Goal: Task Accomplishment & Management: Complete application form

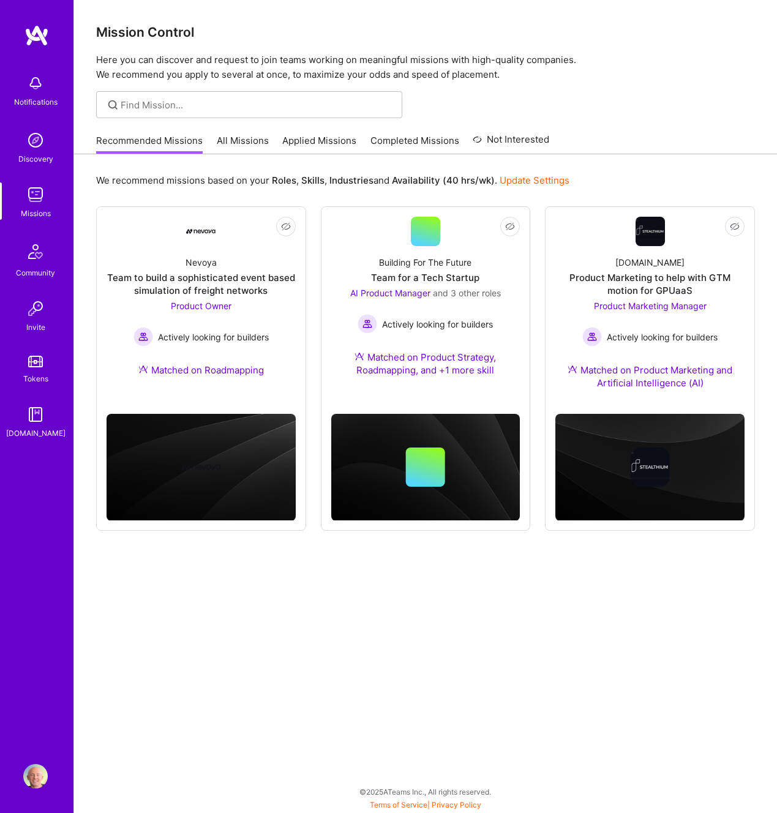
click at [239, 146] on link "All Missions" at bounding box center [243, 144] width 52 height 20
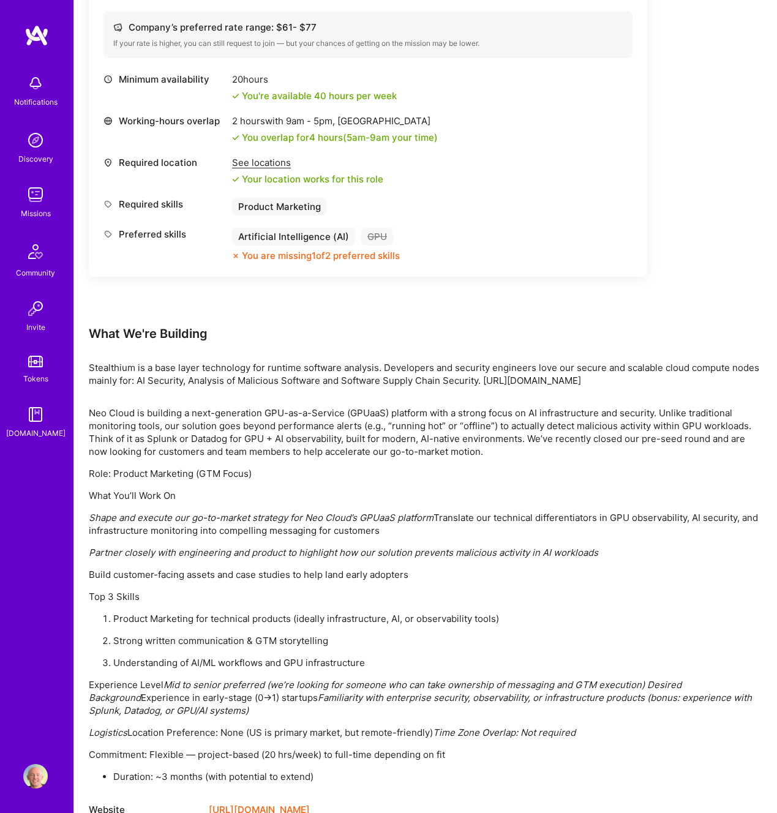
scroll to position [525, 0]
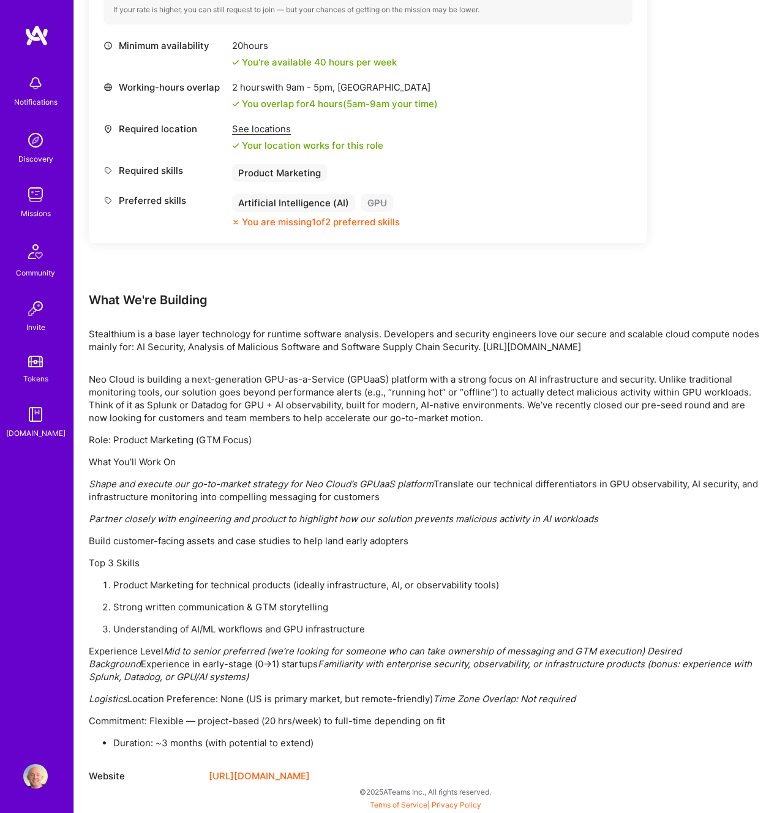
click at [263, 778] on link "[URL][DOMAIN_NAME]" at bounding box center [259, 776] width 101 height 15
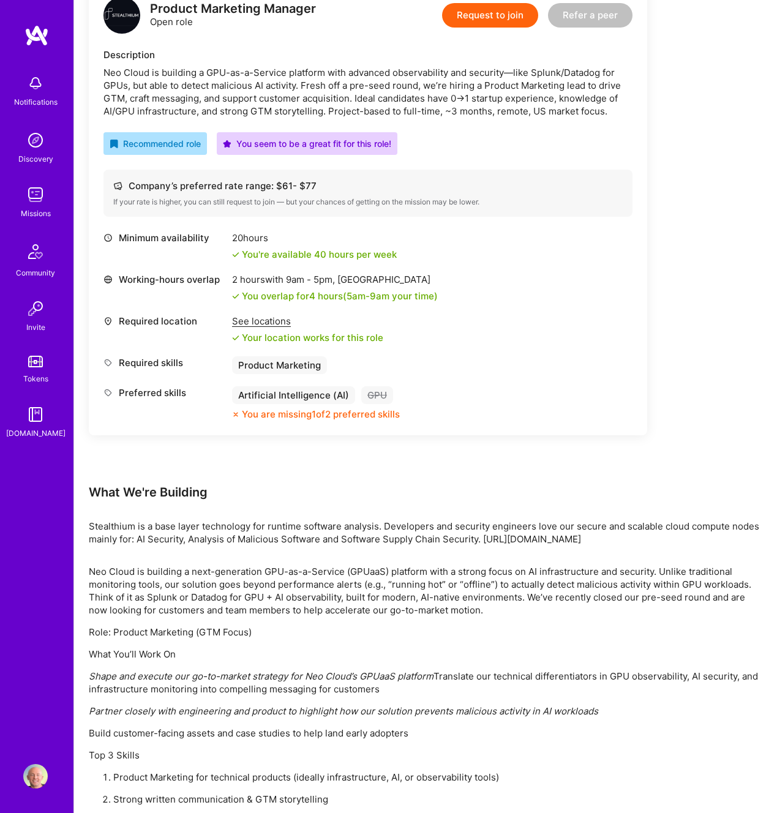
scroll to position [329, 0]
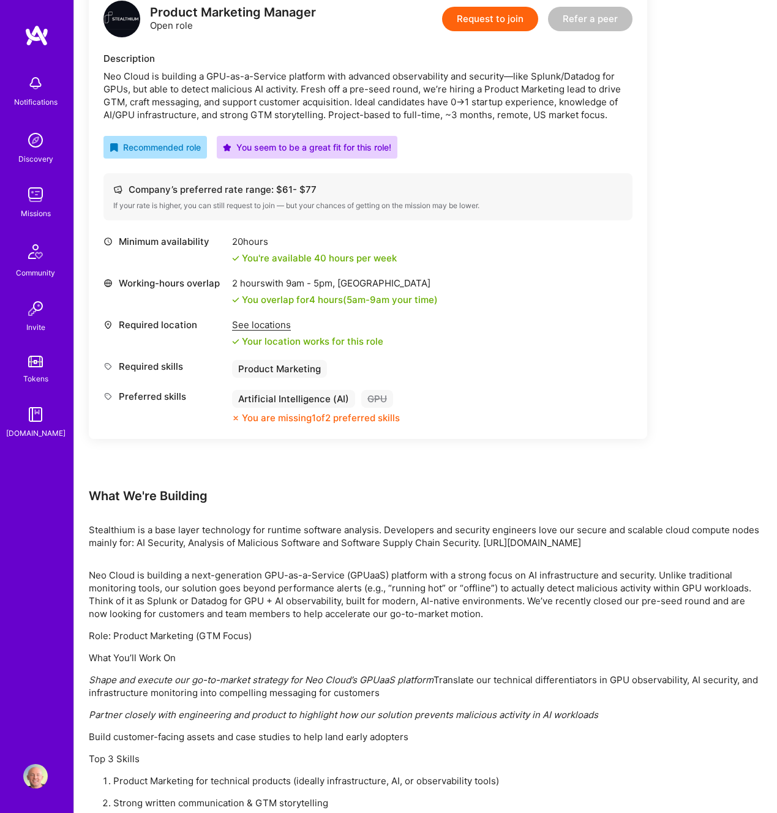
click at [696, 184] on div "Earn tokens for inviting a new [PERSON_NAME] to this mission Do you know the pe…" at bounding box center [425, 415] width 673 height 1130
click at [710, 208] on div "Earn tokens for inviting a new [PERSON_NAME] to this mission Do you know the pe…" at bounding box center [425, 415] width 673 height 1130
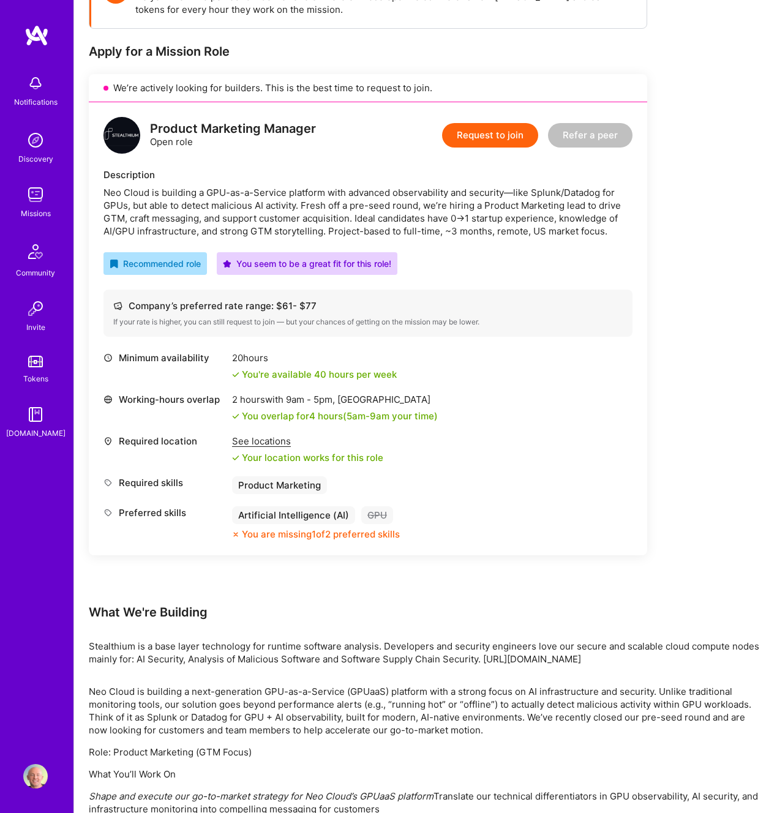
scroll to position [201, 0]
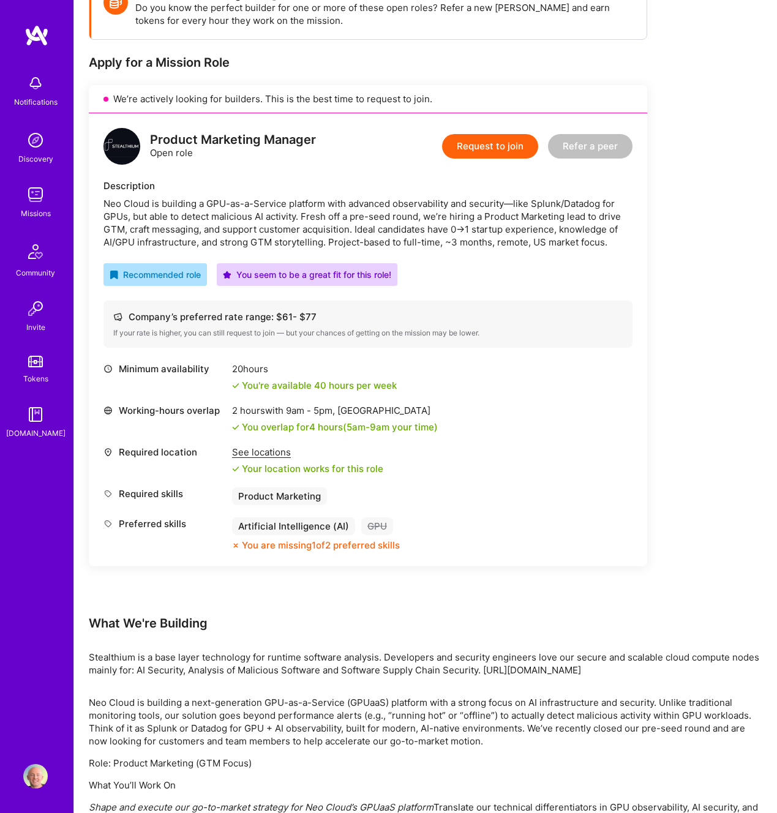
click at [643, 244] on div "Product Marketing Manager Open role Request to join Refer a peer Description Ne…" at bounding box center [368, 339] width 558 height 453
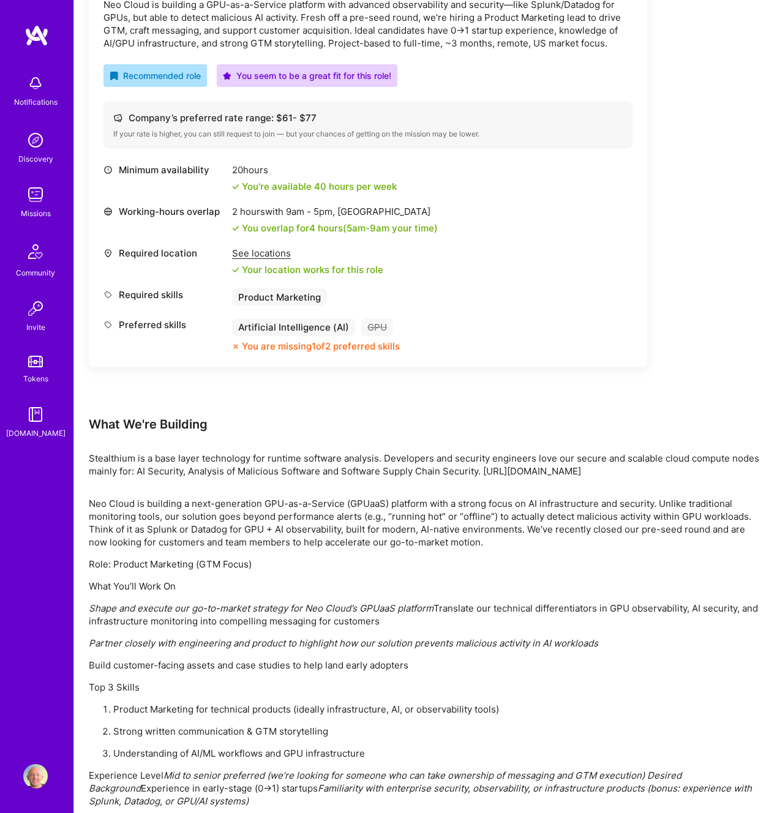
scroll to position [402, 0]
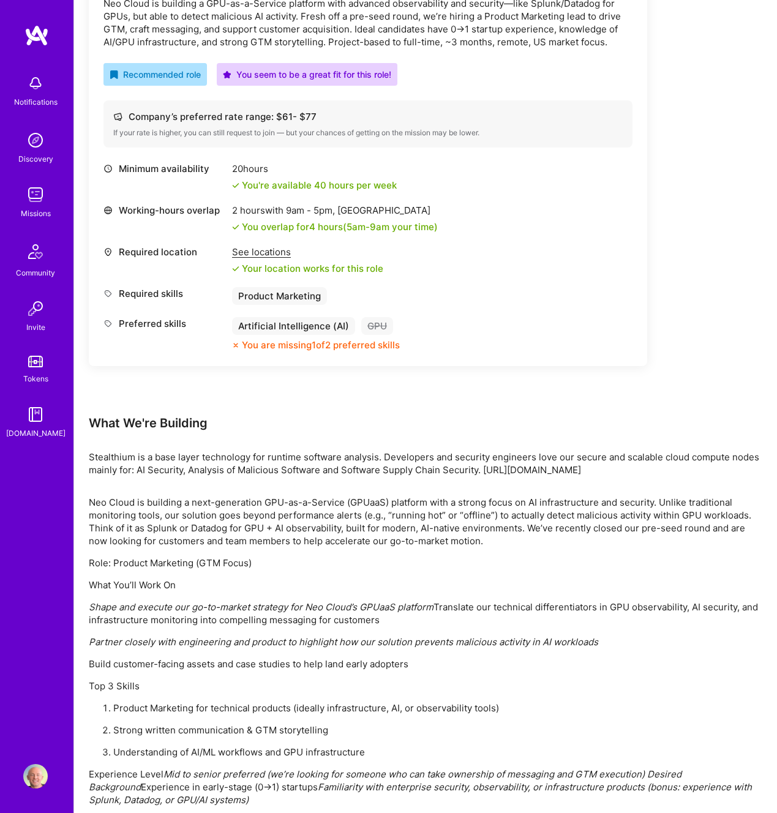
click at [681, 244] on div "Earn tokens for inviting a new [PERSON_NAME] to this mission Do you know the pe…" at bounding box center [425, 342] width 673 height 1130
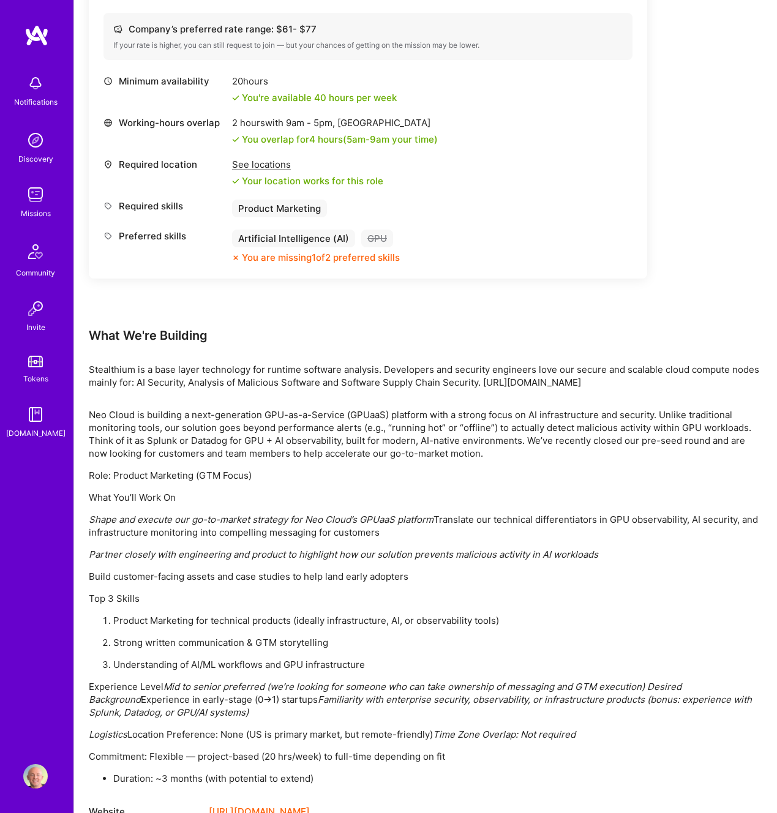
scroll to position [525, 0]
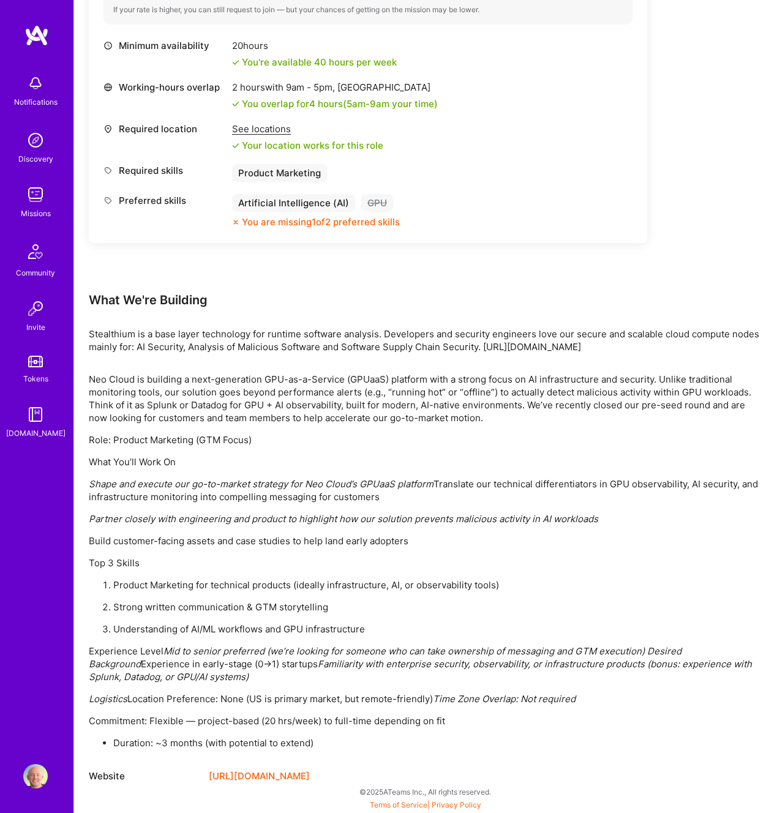
click at [715, 304] on div "What We're Building" at bounding box center [425, 300] width 673 height 16
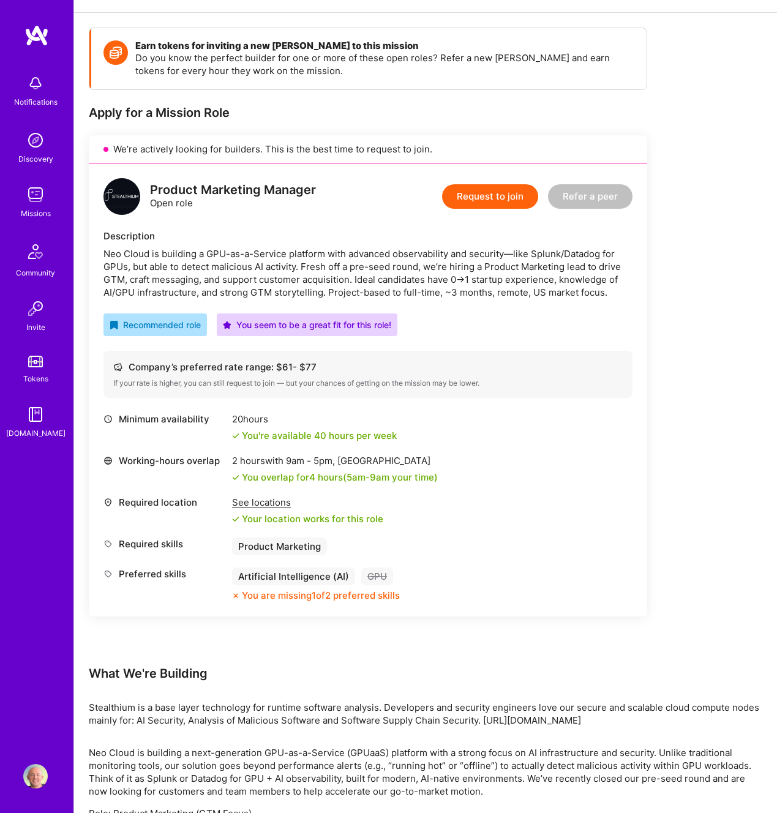
scroll to position [148, 0]
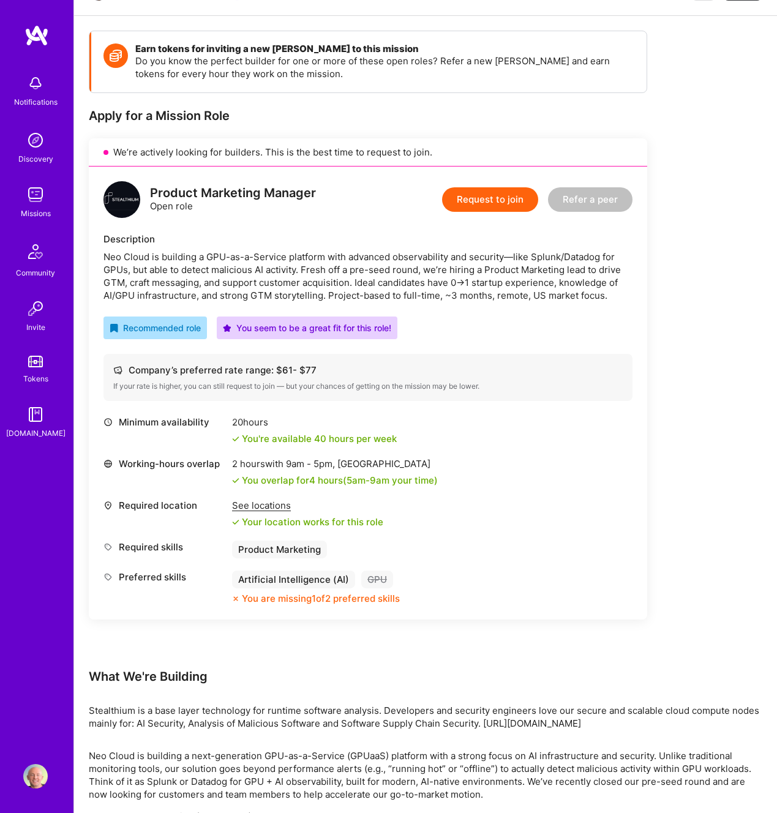
click at [493, 195] on button "Request to join" at bounding box center [490, 199] width 96 height 24
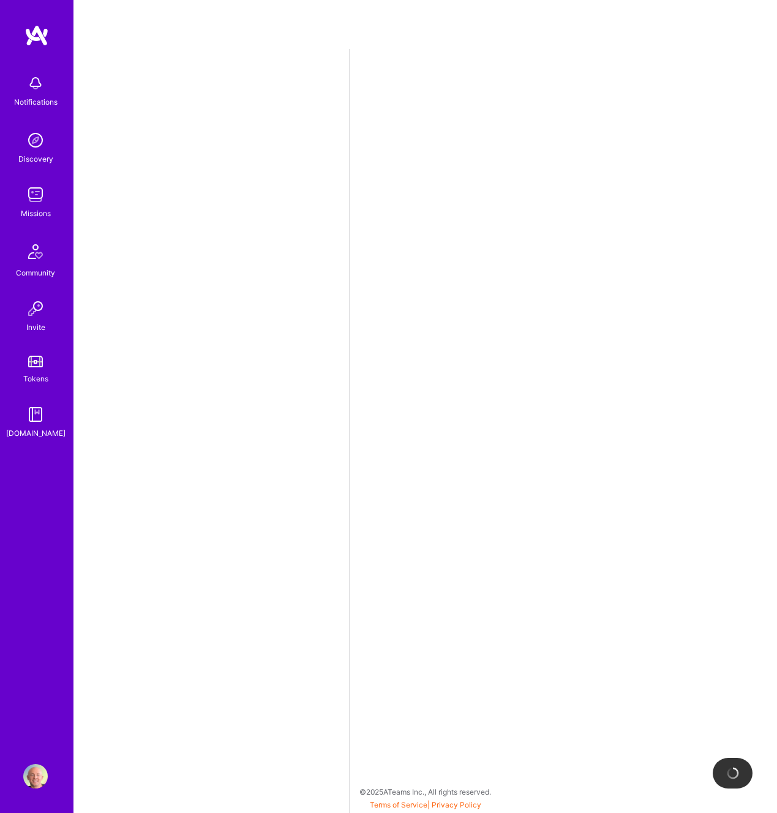
select select "CA"
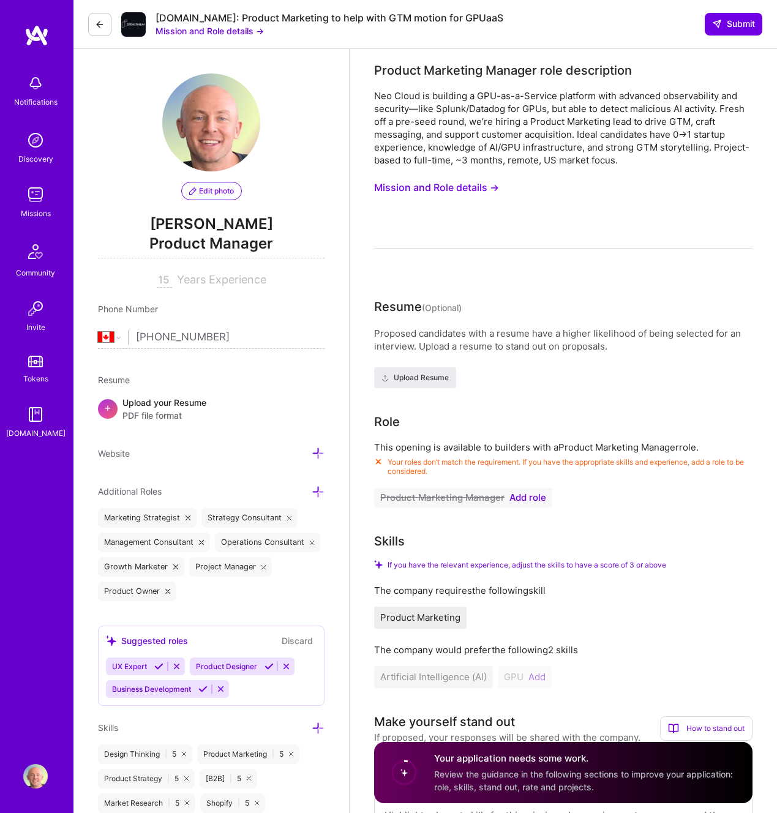
click at [520, 497] on span "Add role" at bounding box center [527, 498] width 37 height 10
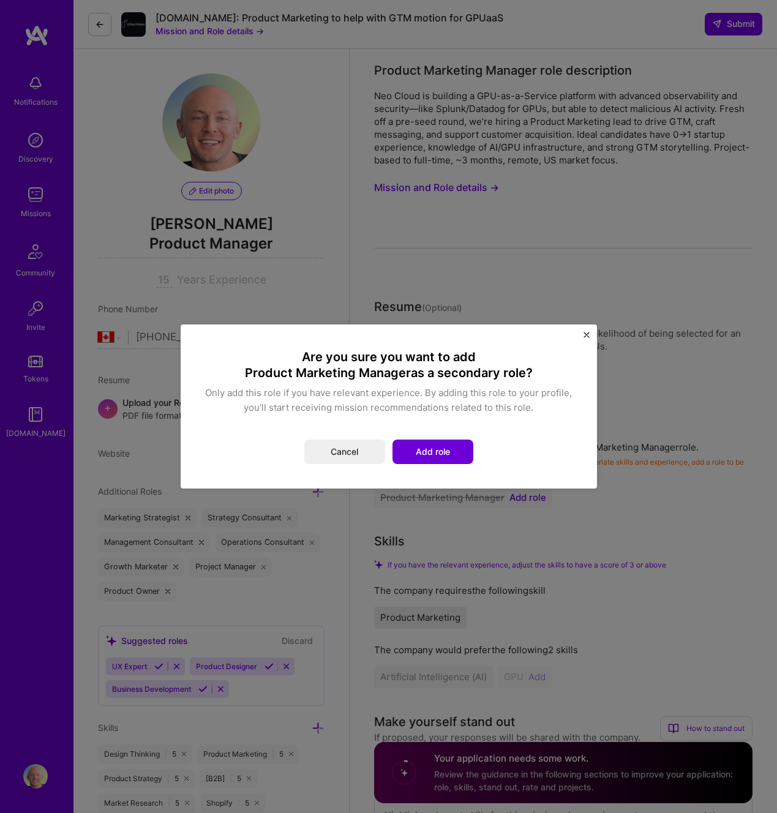
click at [466, 442] on button "Add role" at bounding box center [432, 452] width 81 height 24
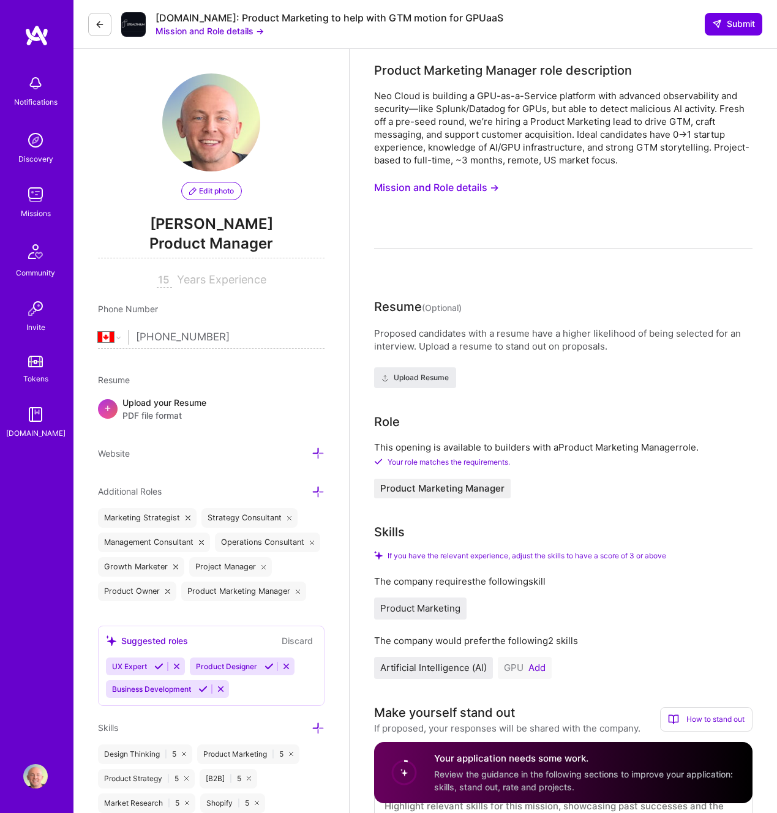
click at [315, 490] on icon at bounding box center [318, 491] width 13 height 13
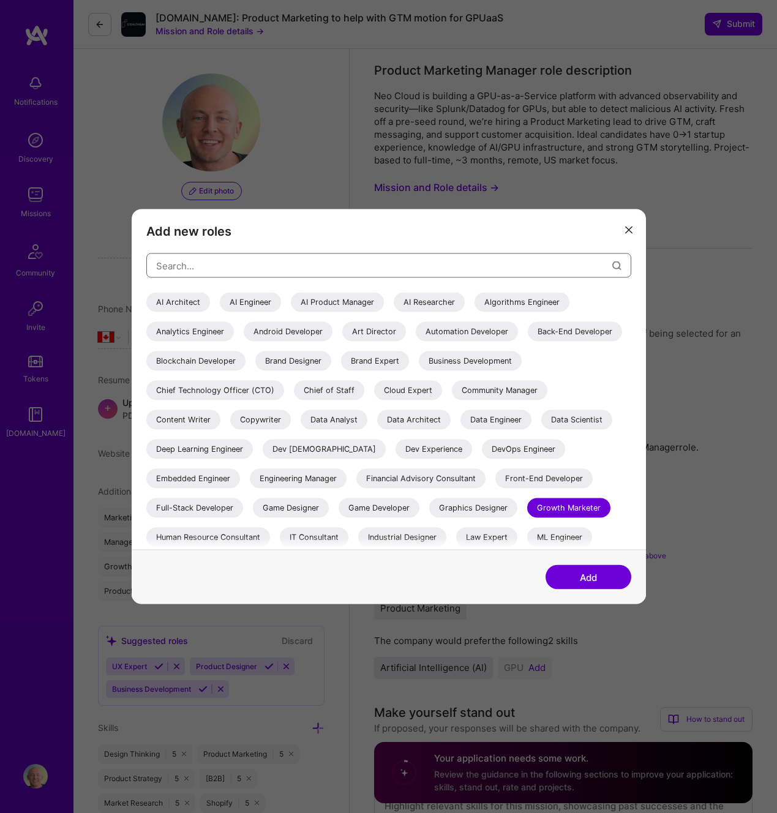
click at [312, 266] on input "modal" at bounding box center [384, 265] width 456 height 31
click at [333, 296] on div "AI Product Manager" at bounding box center [337, 303] width 93 height 20
click at [386, 259] on input "modal" at bounding box center [384, 265] width 456 height 31
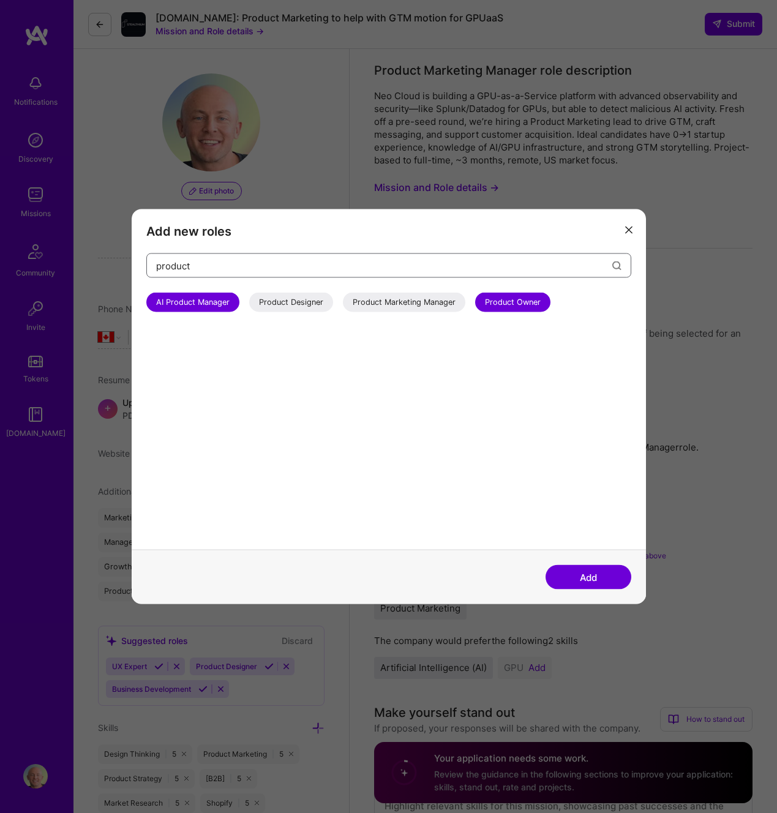
type input "product"
click at [425, 309] on div "Product Marketing Manager" at bounding box center [404, 303] width 122 height 20
click at [602, 580] on button "Add" at bounding box center [588, 577] width 86 height 24
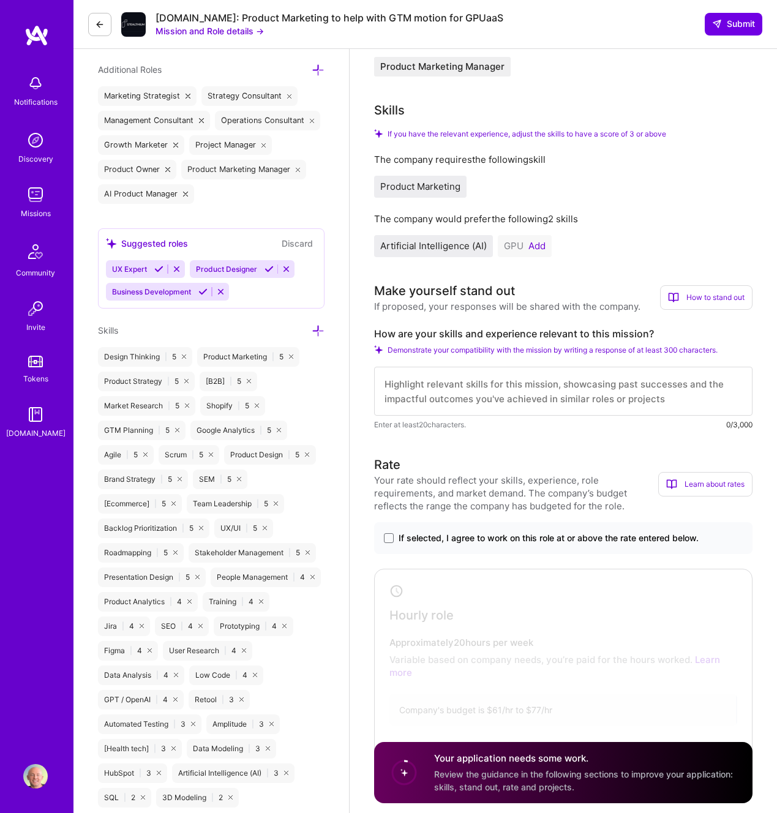
scroll to position [446, 0]
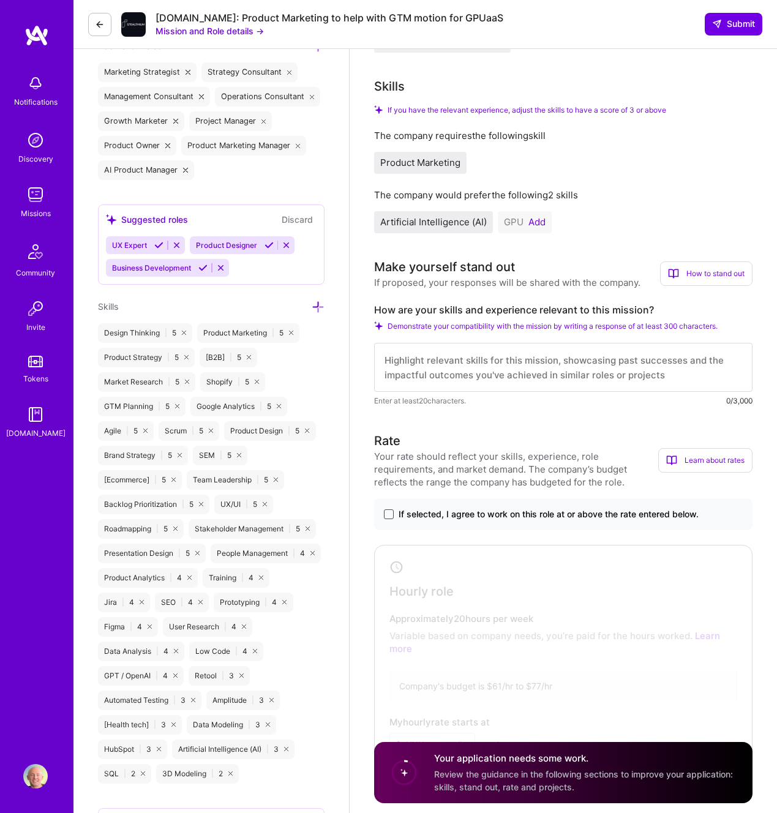
click at [391, 512] on span at bounding box center [389, 514] width 10 height 10
click at [0, 0] on input "If selected, I agree to work on this role at or above the rate entered below." at bounding box center [0, 0] width 0 height 0
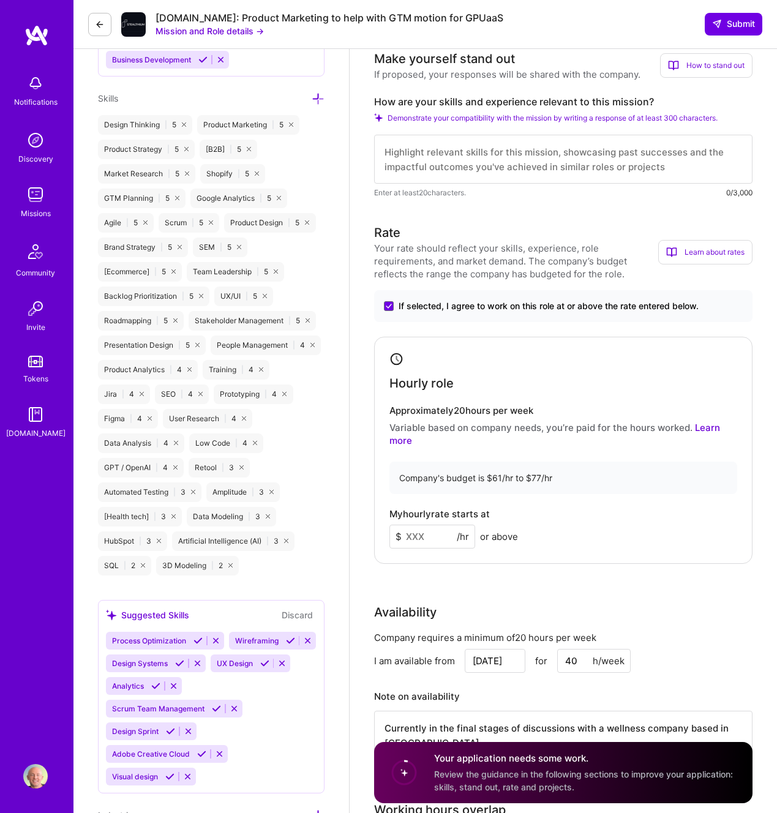
scroll to position [654, 0]
click at [447, 535] on input at bounding box center [432, 536] width 86 height 24
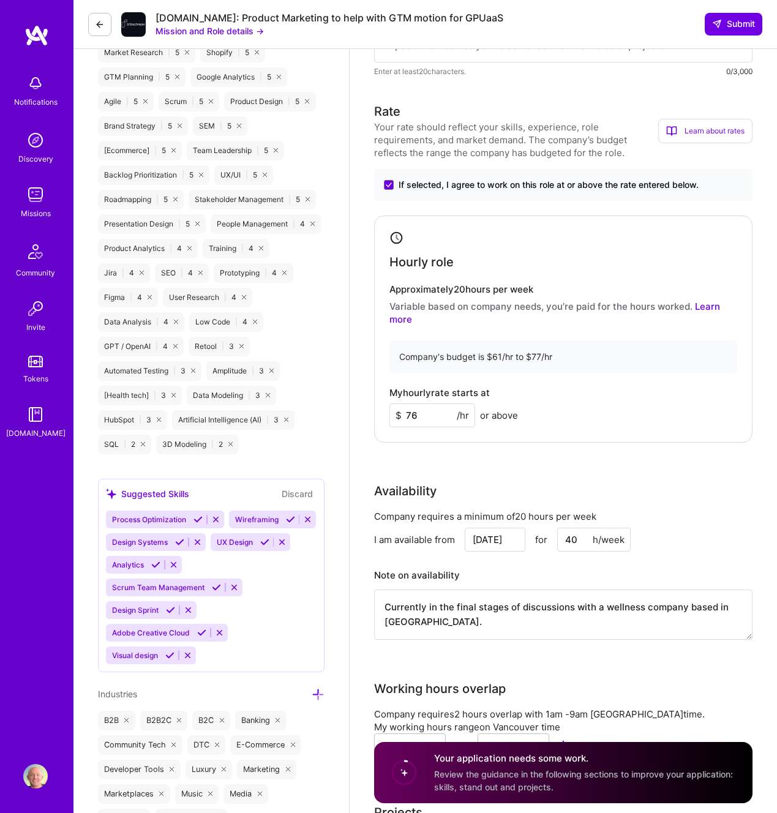
scroll to position [776, 0]
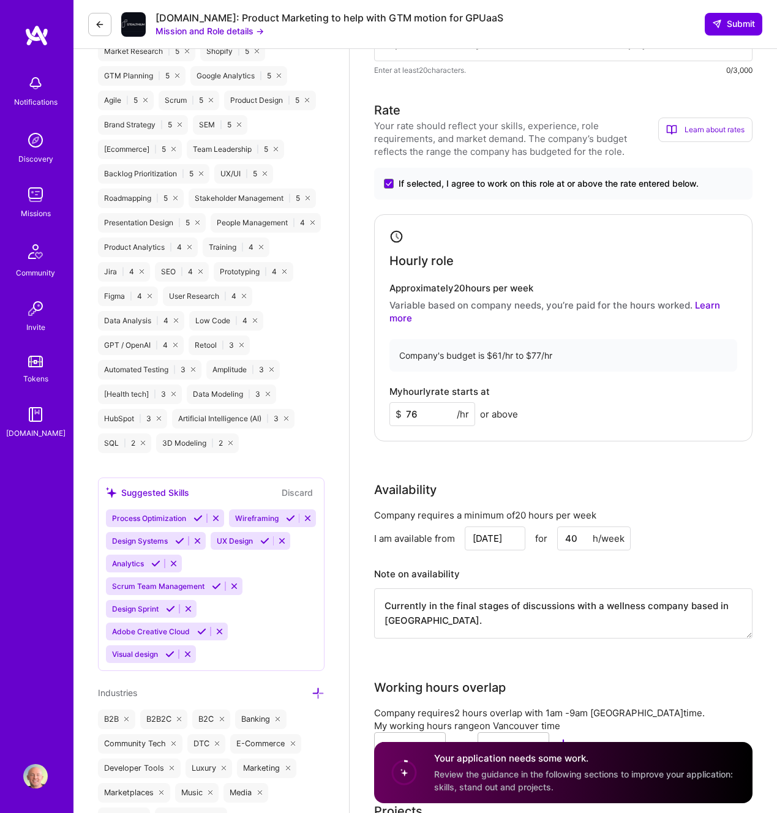
type input "76"
click at [609, 610] on textarea "Currently in the final stages of discussions with a wellness company based in […" at bounding box center [563, 613] width 378 height 50
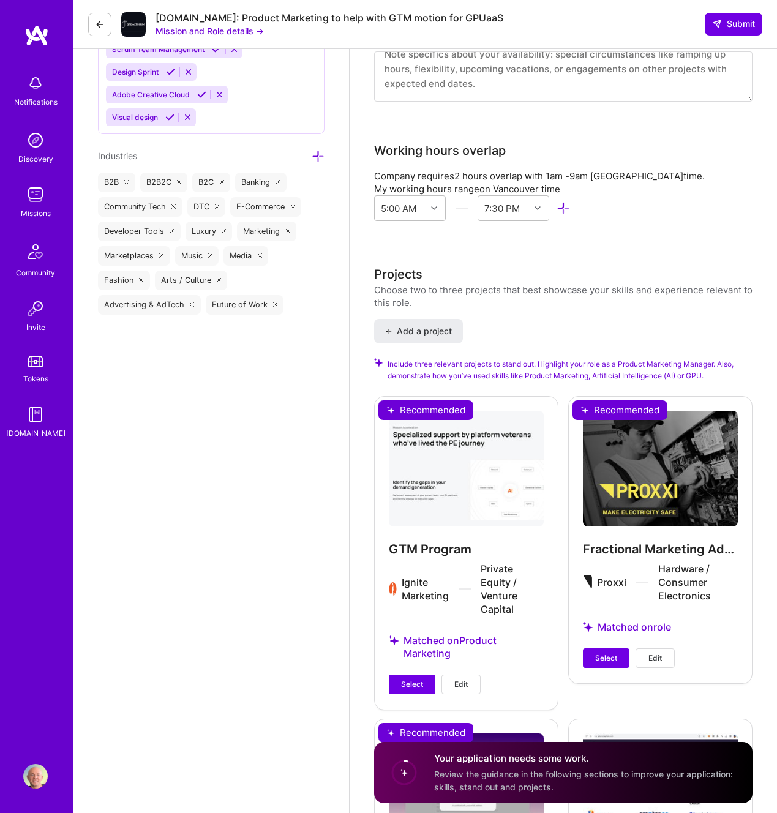
scroll to position [1316, 0]
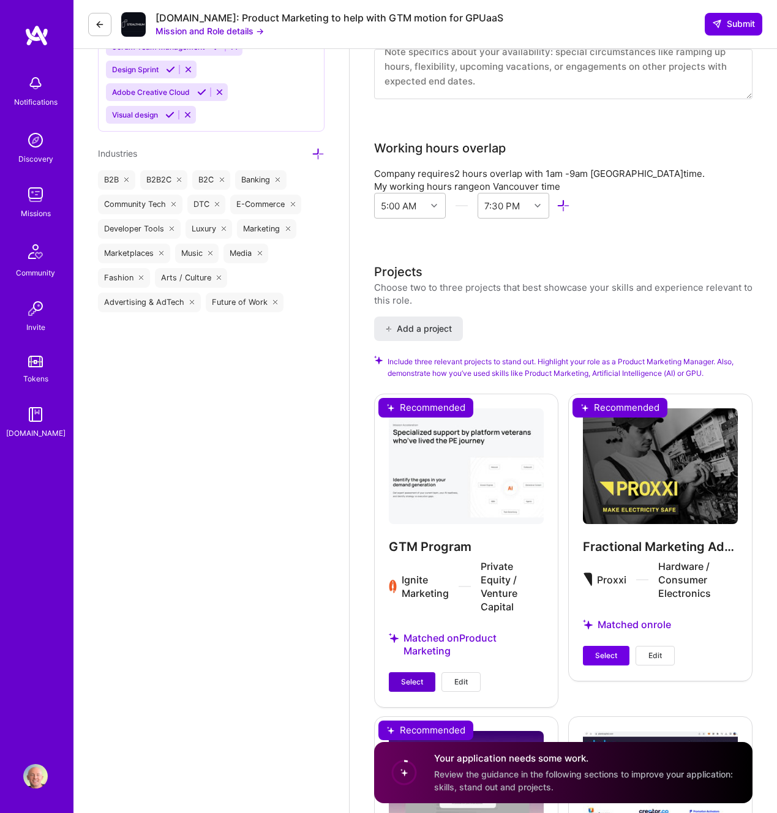
click at [411, 678] on span "Select" at bounding box center [412, 681] width 22 height 11
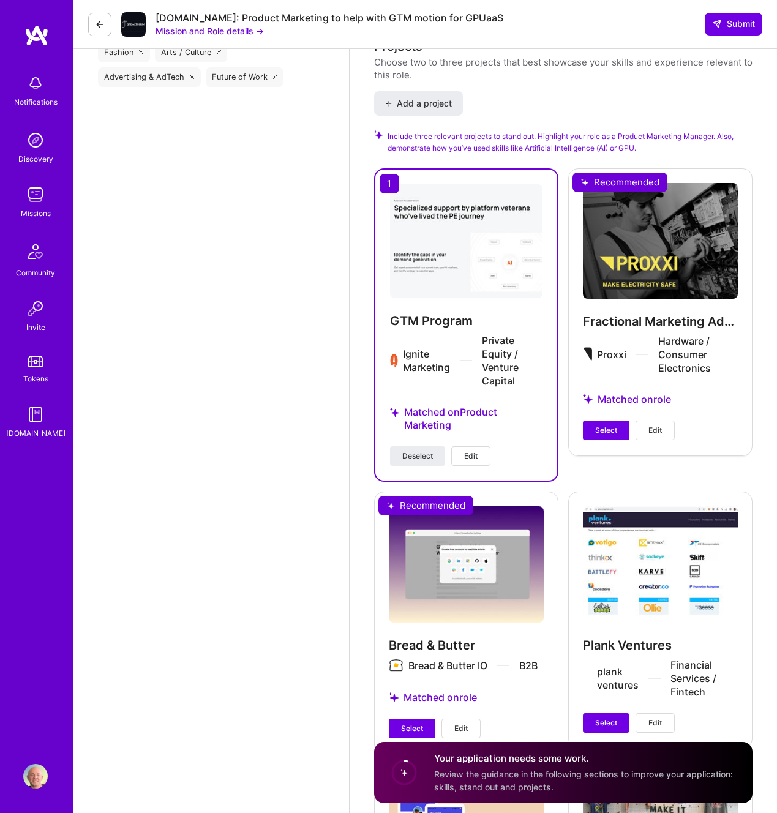
scroll to position [1614, 0]
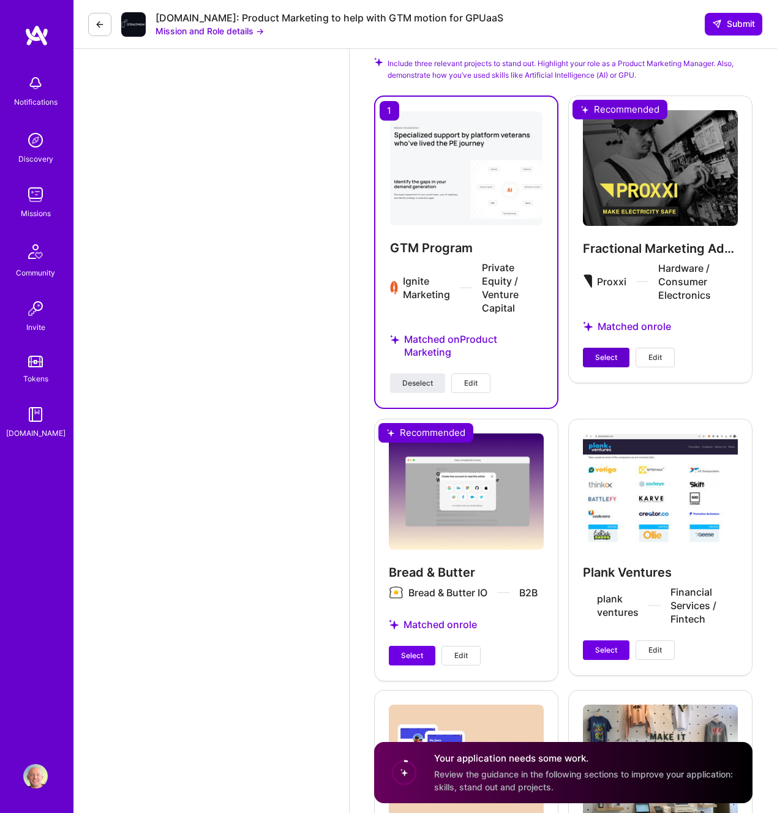
click at [607, 356] on span "Select" at bounding box center [606, 357] width 22 height 11
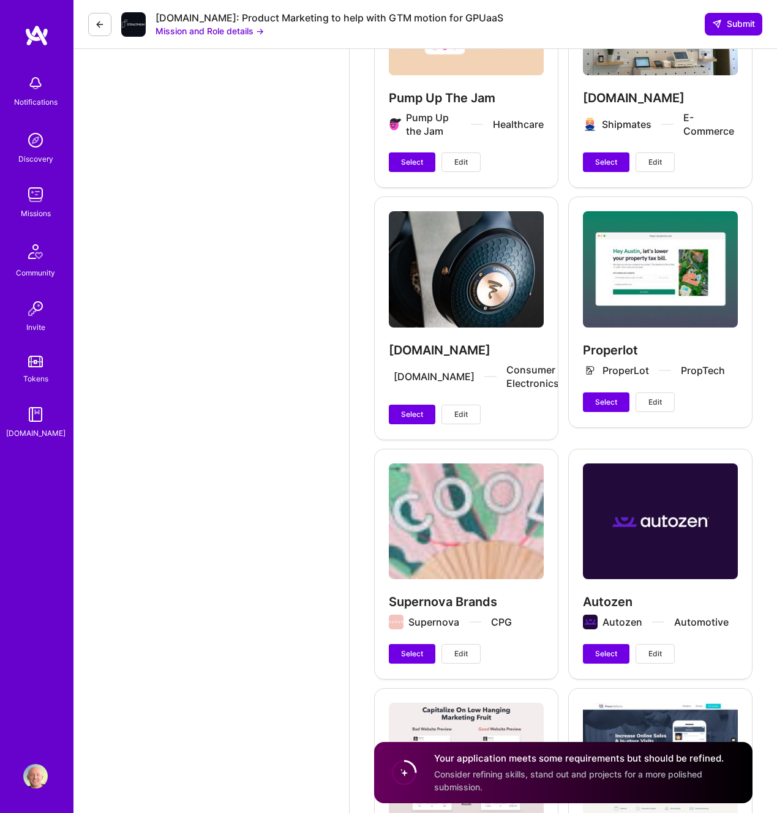
scroll to position [2369, 0]
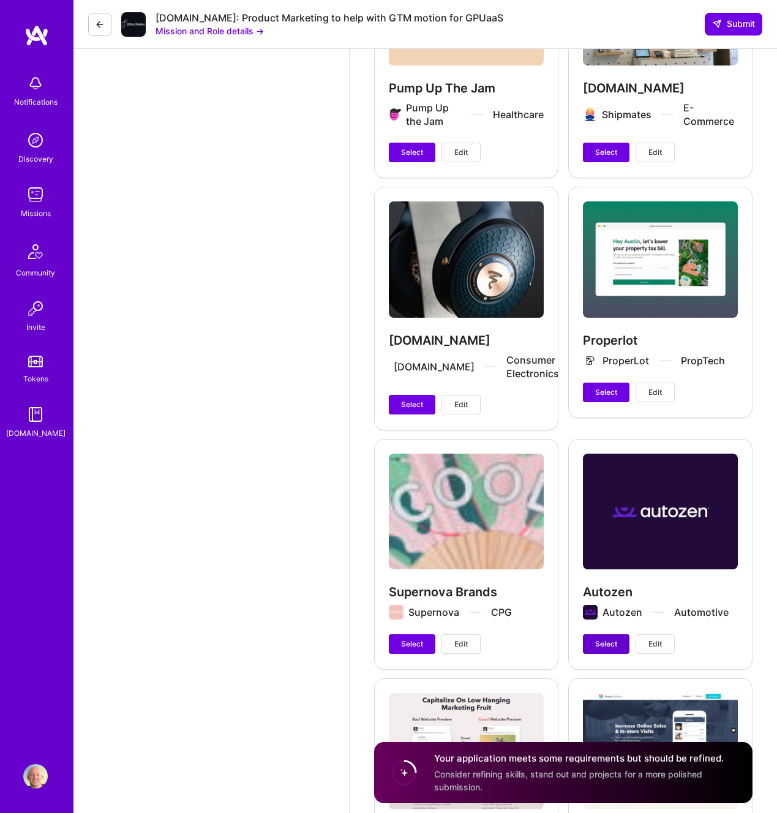
click at [604, 639] on span "Select" at bounding box center [606, 644] width 22 height 11
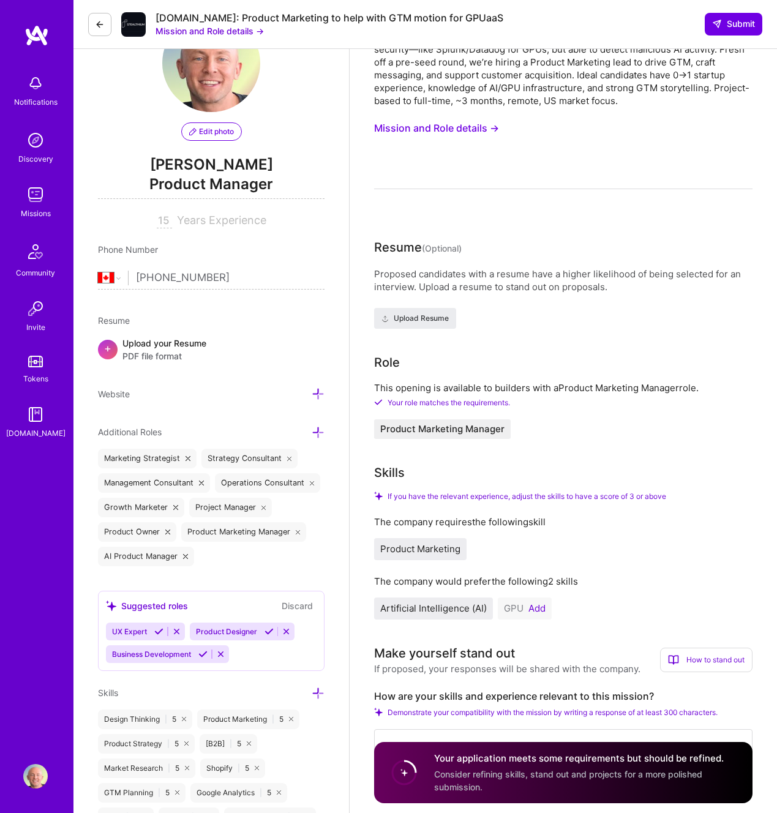
scroll to position [418, 0]
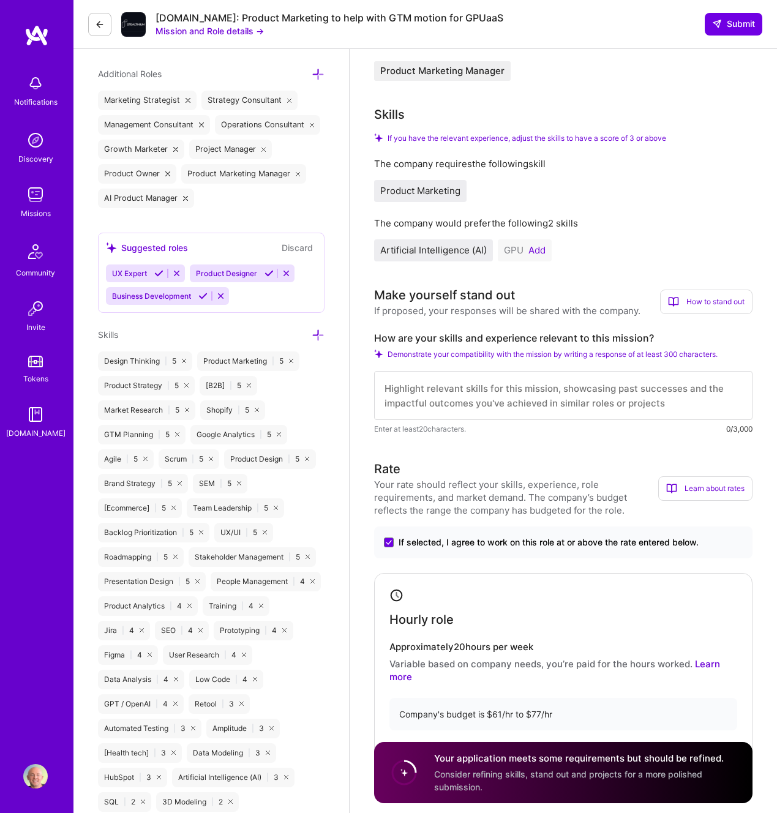
click at [492, 395] on textarea at bounding box center [563, 395] width 378 height 49
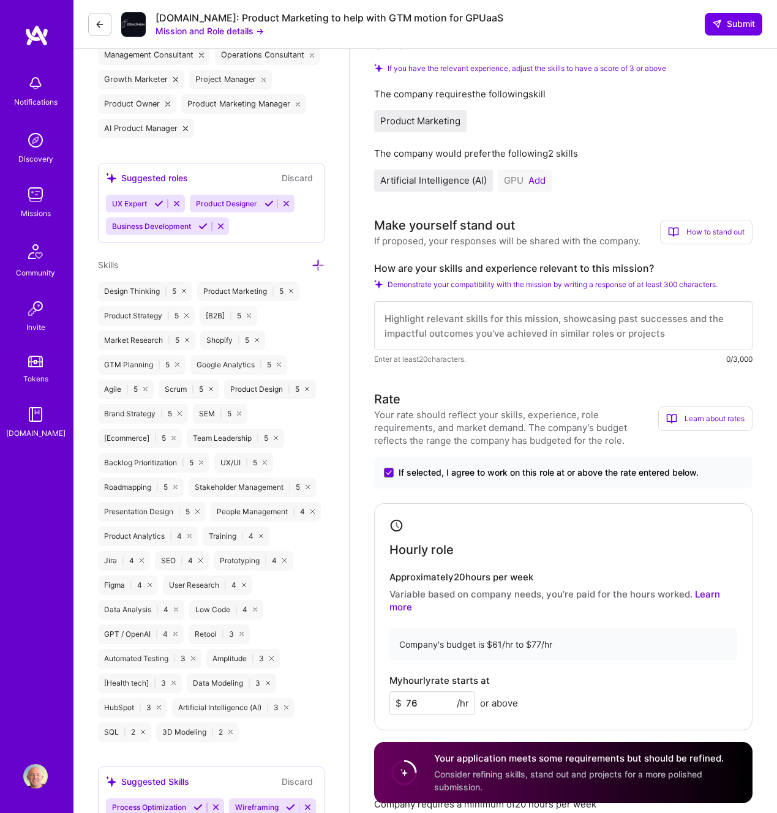
scroll to position [521, 0]
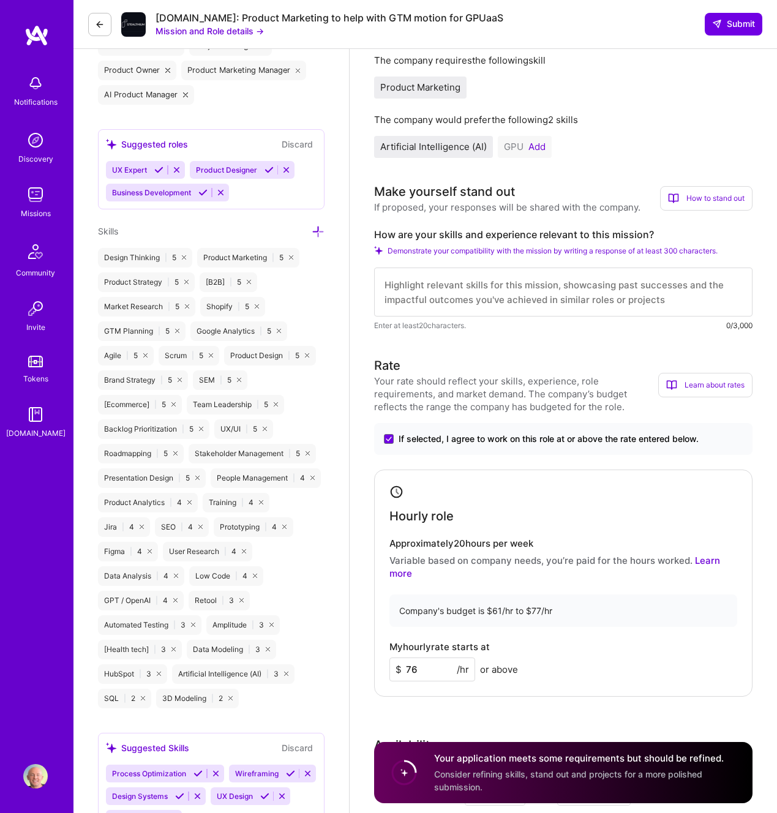
click at [496, 283] on textarea at bounding box center [563, 292] width 378 height 49
paste textarea "15+ yrs leading GTM, product marketing, and demand gen for SaaS. Ex-founder, so…"
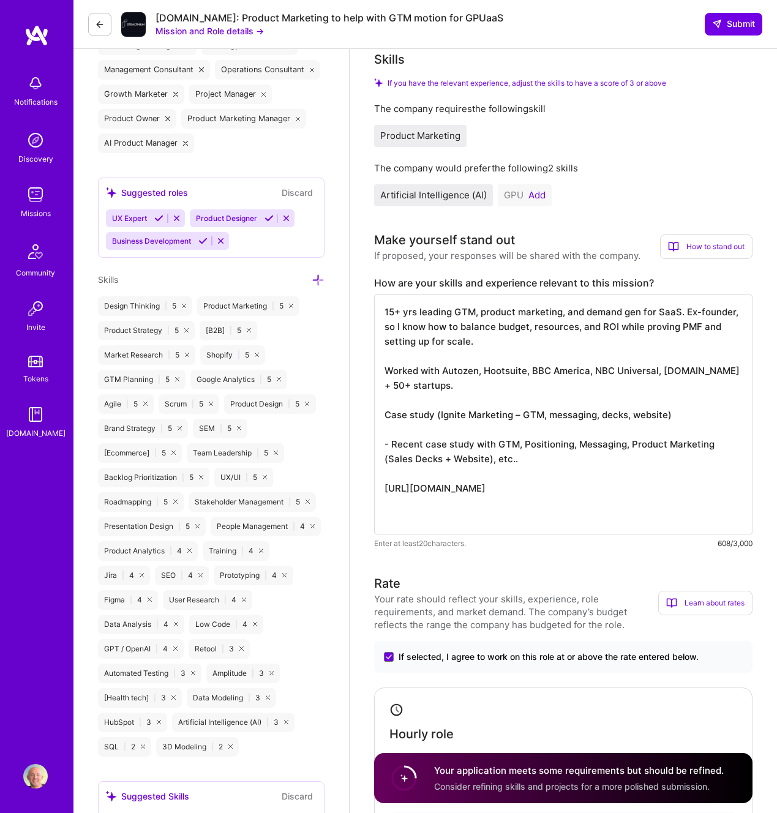
scroll to position [472, 0]
click at [455, 315] on textarea "15+ yrs leading GTM, product marketing, and demand gen for SaaS. Ex-founder, so…" at bounding box center [563, 415] width 378 height 240
click at [399, 315] on textarea "15+ yrs leading GTM, product marketing, and demand gen for SaaS. Ex-founder, so…" at bounding box center [563, 415] width 378 height 240
drag, startPoint x: 474, startPoint y: 312, endPoint x: 452, endPoint y: 313, distance: 22.1
click at [452, 313] on textarea "15+ yrs leading GTM, product marketing, and demand gen for SaaS. Ex-founder, so…" at bounding box center [563, 415] width 378 height 240
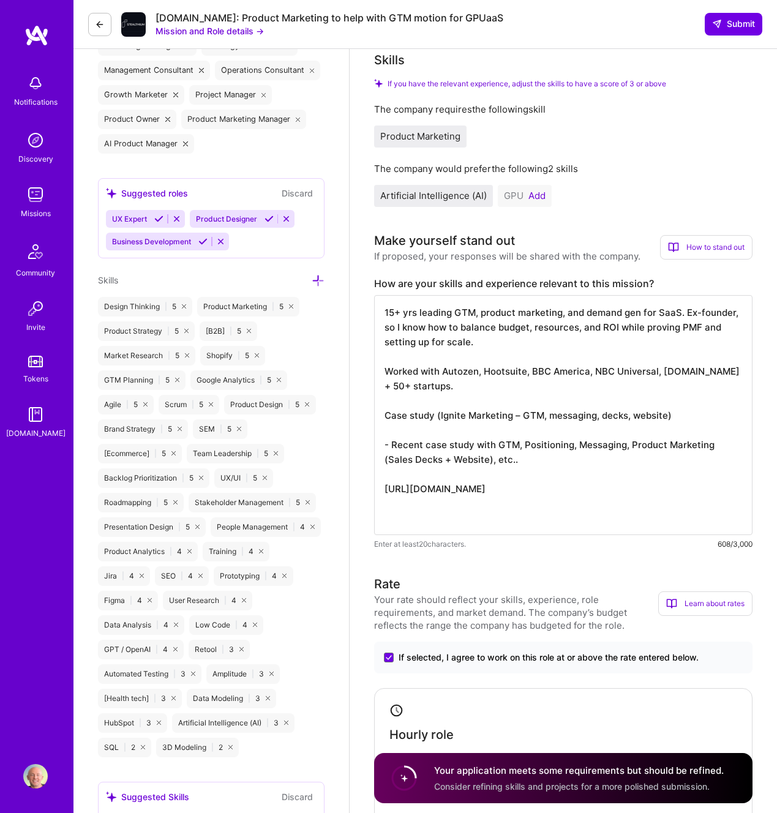
click at [452, 313] on textarea "15+ yrs leading GTM, product marketing, and demand gen for SaaS. Ex-founder, so…" at bounding box center [563, 415] width 378 height 240
click at [528, 313] on textarea "15+ yrs leading working in 0 to 1 with focus on GTM, product marketing, and dem…" at bounding box center [563, 415] width 378 height 240
click at [656, 312] on textarea "15+ yrs leading working in 0 to 1 startups with focus on GTM, product marketing…" at bounding box center [563, 415] width 378 height 240
drag, startPoint x: 403, startPoint y: 329, endPoint x: 422, endPoint y: 329, distance: 19.0
click at [457, 329] on textarea "15+ yrs leading working in 0 to 1 startups with focus on GTM, product marketing…" at bounding box center [563, 415] width 378 height 240
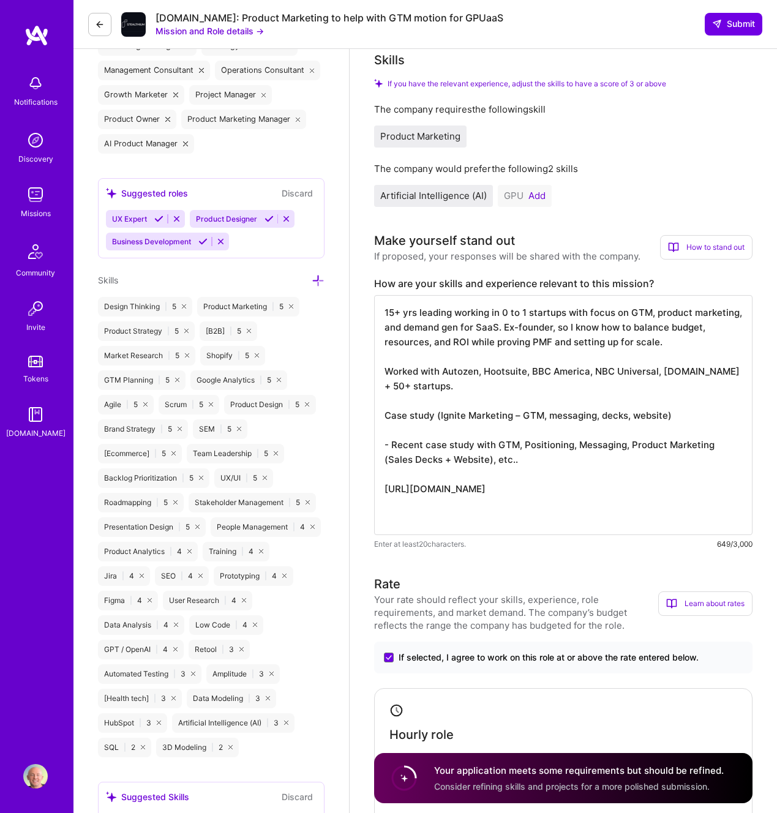
click at [386, 329] on textarea "15+ yrs leading working in 0 to 1 startups with focus on GTM, product marketing…" at bounding box center [563, 415] width 378 height 240
click at [741, 315] on textarea "15+ yrs leading working in 0 to 1 startups with focus on GTM, product marketing…" at bounding box center [563, 415] width 378 height 240
drag, startPoint x: 536, startPoint y: 328, endPoint x: 501, endPoint y: 331, distance: 35.0
click at [497, 331] on textarea "15+ yrs leading working in 0 to 1 startups with focus on GTM, product marketing…" at bounding box center [563, 415] width 378 height 240
click at [678, 339] on textarea "15+ yrs leading working in 0 to 1 startups with focus on GTM, product marketing…" at bounding box center [563, 415] width 378 height 240
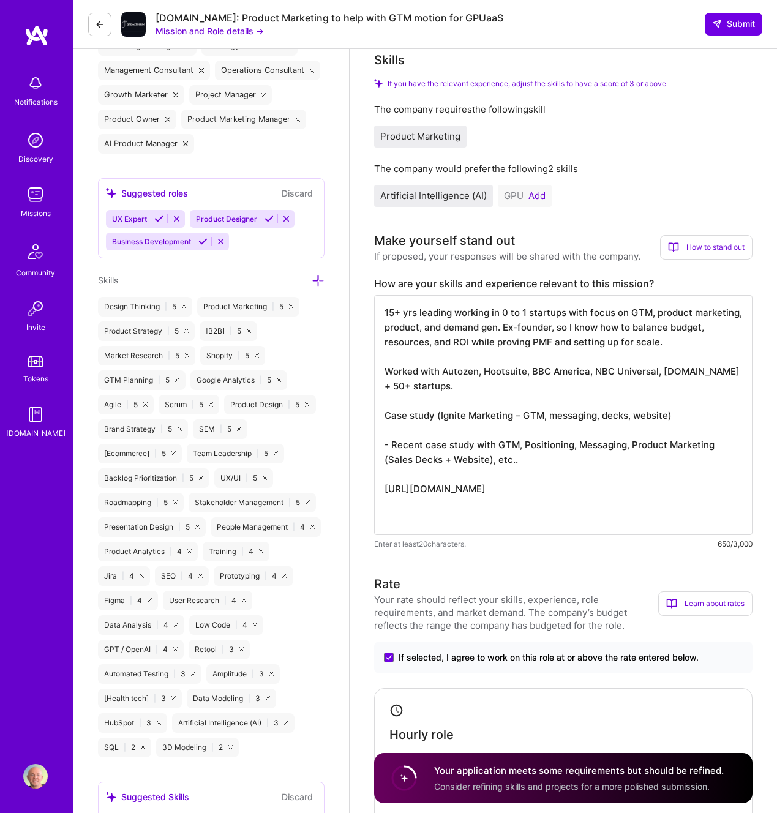
click at [395, 387] on textarea "15+ yrs leading working in 0 to 1 startups with focus on GTM, product marketing…" at bounding box center [563, 415] width 378 height 240
click at [419, 433] on textarea "15+ yrs leading working in 0 to 1 startups with focus on GTM, product marketing…" at bounding box center [563, 415] width 378 height 240
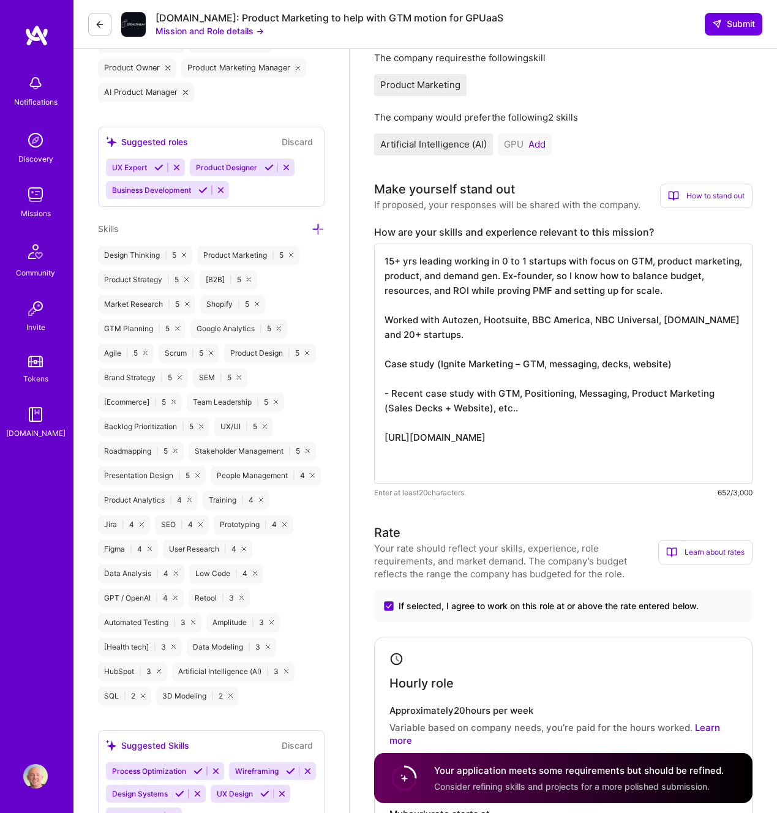
scroll to position [0, 0]
drag, startPoint x: 671, startPoint y: 367, endPoint x: 435, endPoint y: 367, distance: 235.7
click at [435, 367] on textarea "15+ yrs leading working in 0 to 1 startups with focus on GTM, product marketing…" at bounding box center [563, 364] width 378 height 240
click at [555, 370] on textarea "15+ yrs leading working in 0 to 1 startups with focus on GTM, product marketing…" at bounding box center [563, 364] width 378 height 240
drag, startPoint x: 680, startPoint y: 363, endPoint x: 375, endPoint y: 367, distance: 305.5
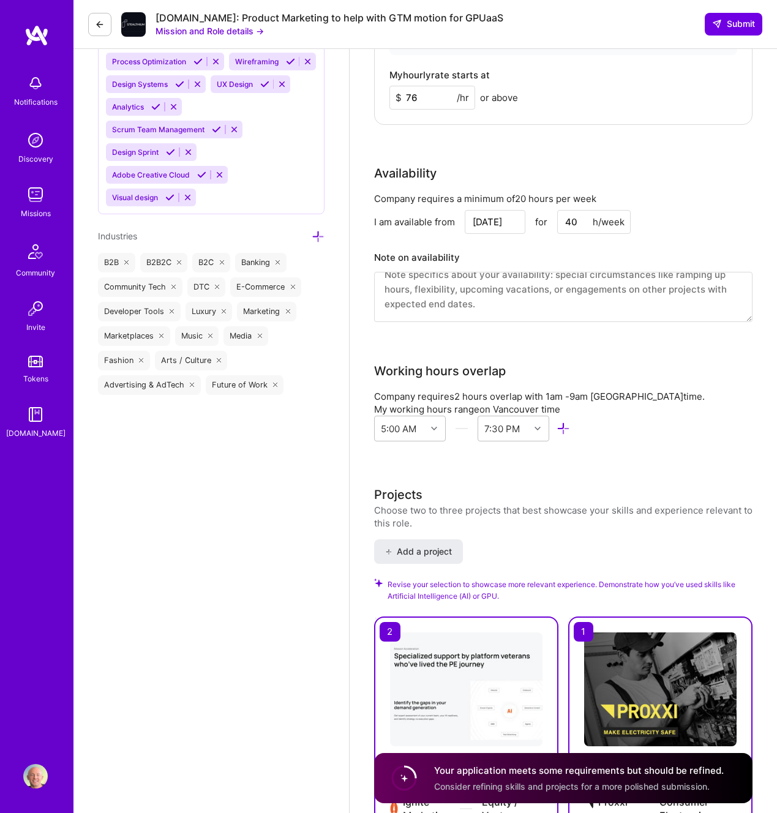
scroll to position [1261, 0]
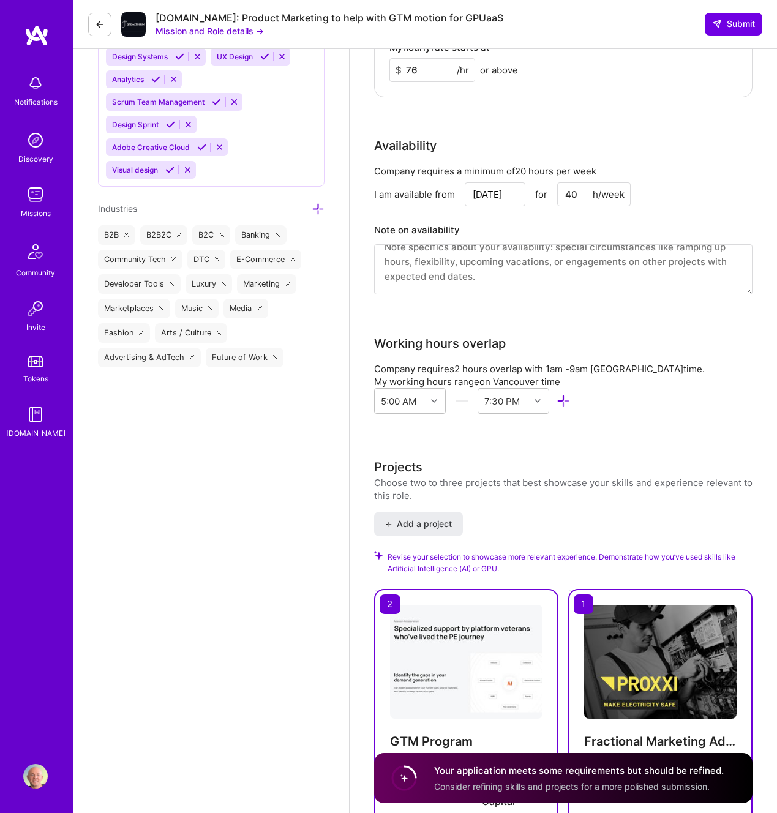
type textarea "15+ yrs leading working in 0 to 1 startups with focus on GTM, product marketing…"
click at [485, 190] on input "[DATE]" at bounding box center [495, 194] width 61 height 24
click at [411, 139] on div "22" at bounding box center [412, 138] width 17 height 17
type input "[DATE]"
drag, startPoint x: 576, startPoint y: 195, endPoint x: 566, endPoint y: 196, distance: 10.4
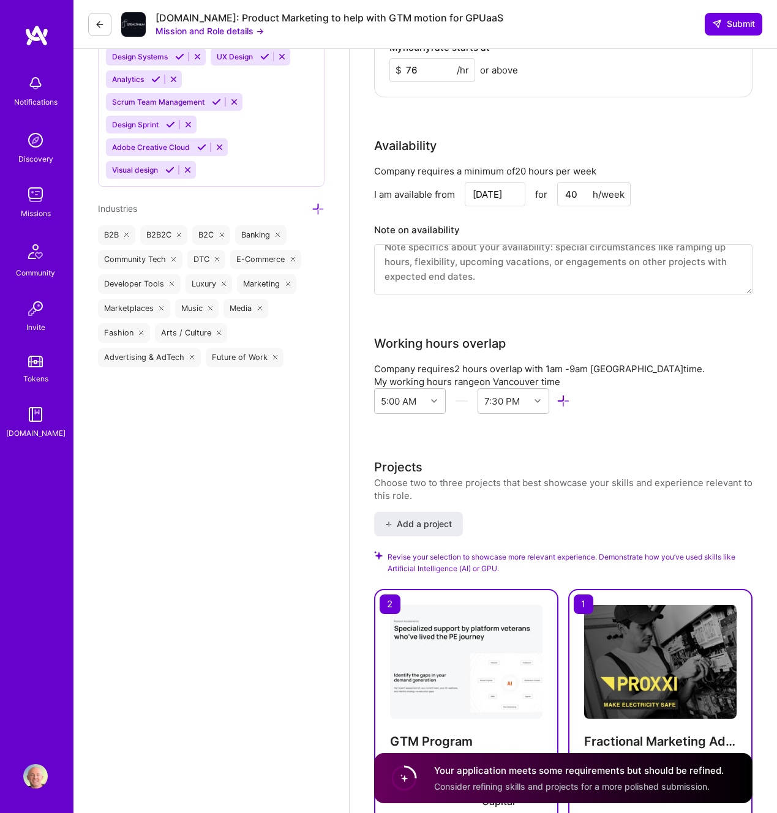
click at [566, 196] on input "40" at bounding box center [593, 194] width 73 height 24
click at [702, 206] on div "Company requires a minimum of 20 hours per week I am available from [DATE] for …" at bounding box center [563, 237] width 378 height 145
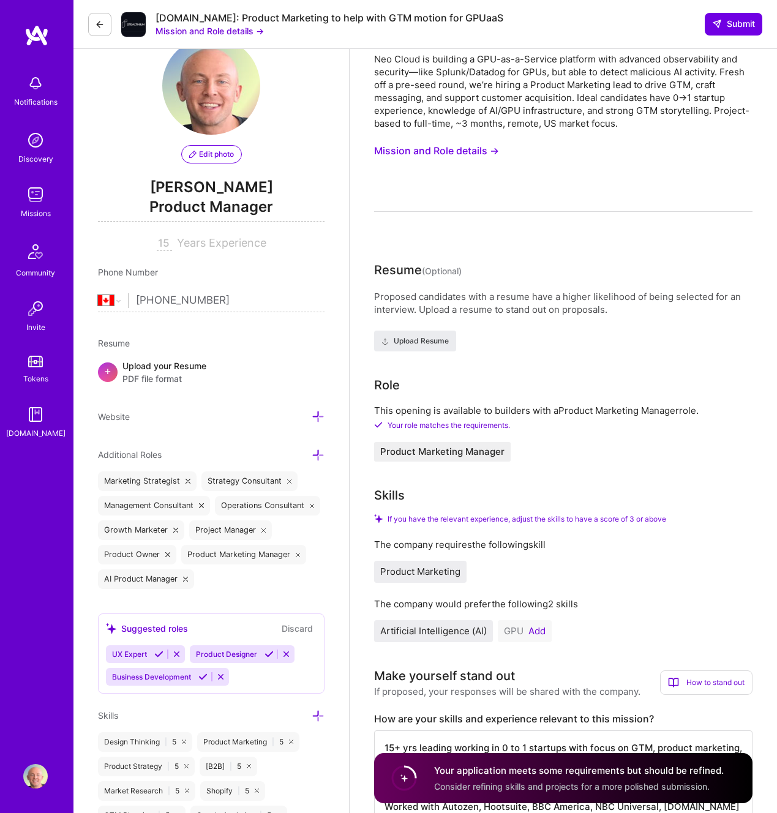
scroll to position [0, 0]
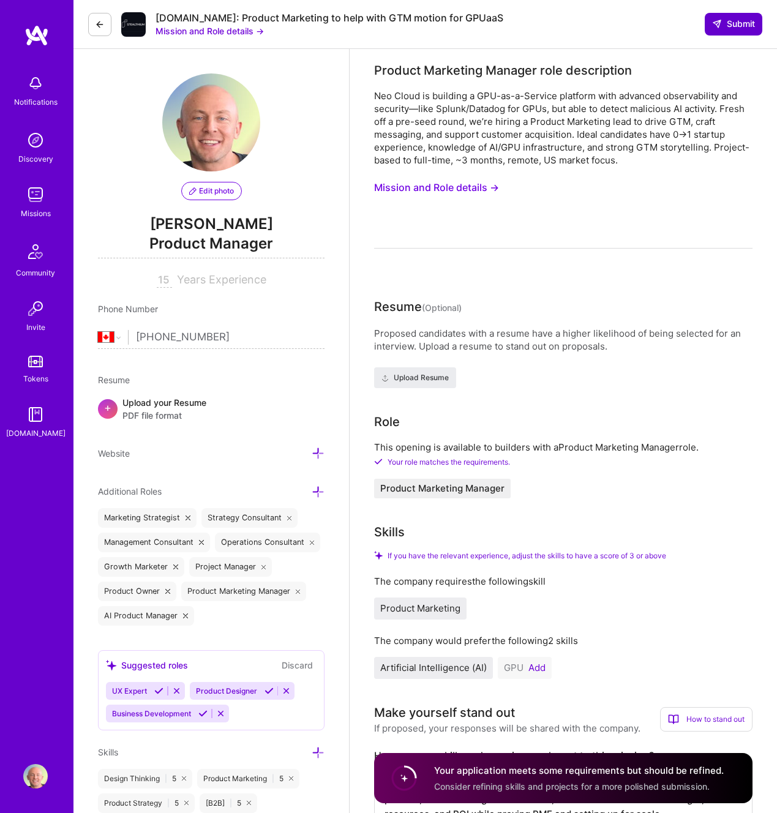
click at [737, 24] on span "Submit" at bounding box center [733, 24] width 43 height 12
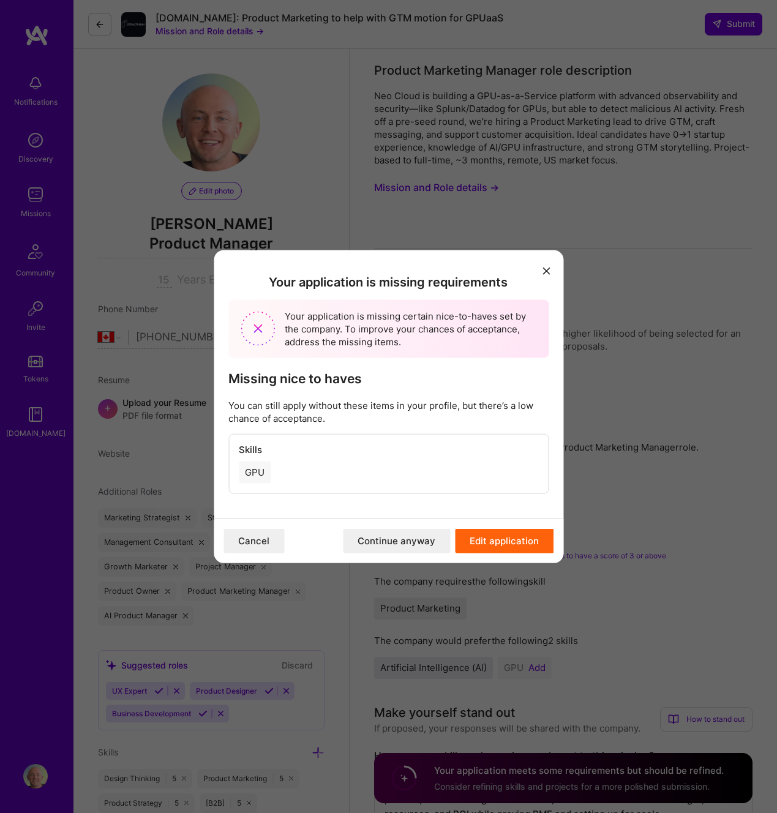
click at [430, 542] on button "Continue anyway" at bounding box center [396, 540] width 107 height 24
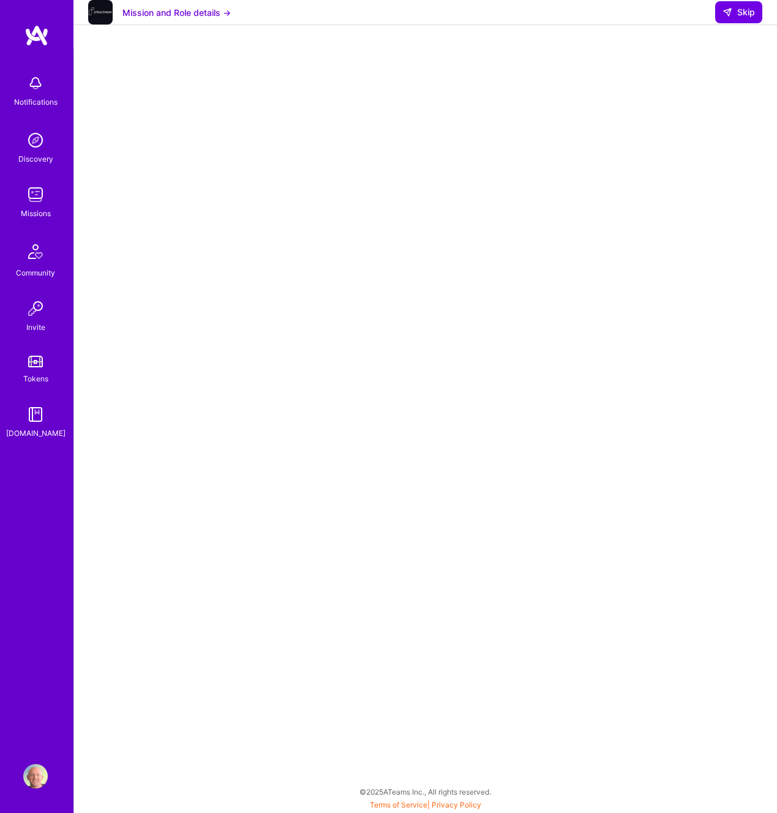
click at [133, 247] on div at bounding box center [426, 368] width 654 height 615
click at [738, 18] on span "Skip" at bounding box center [738, 12] width 32 height 12
select select "CA"
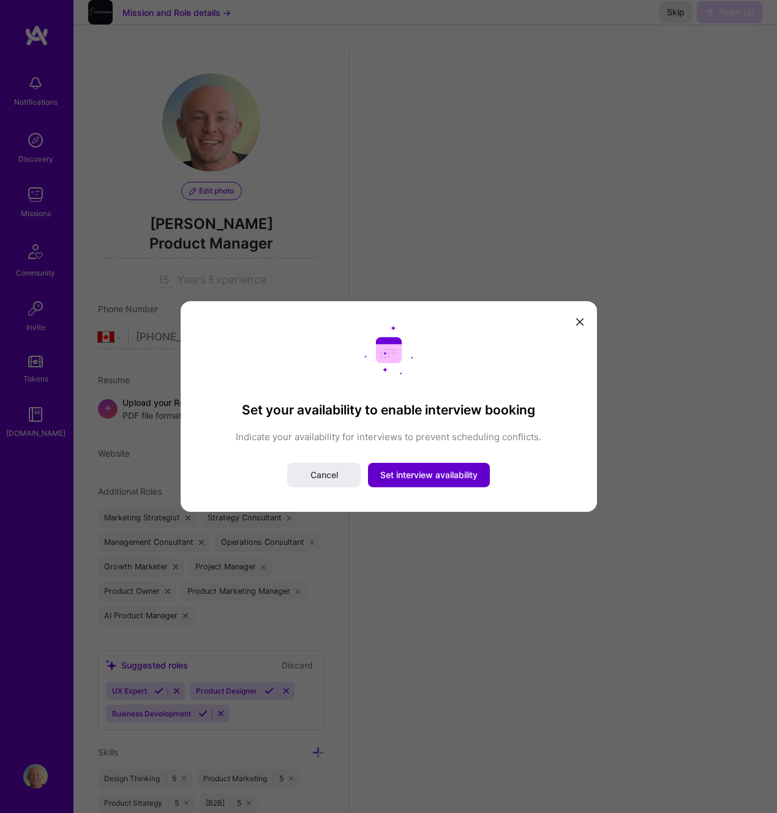
click at [450, 478] on span "Set interview availability" at bounding box center [428, 475] width 97 height 12
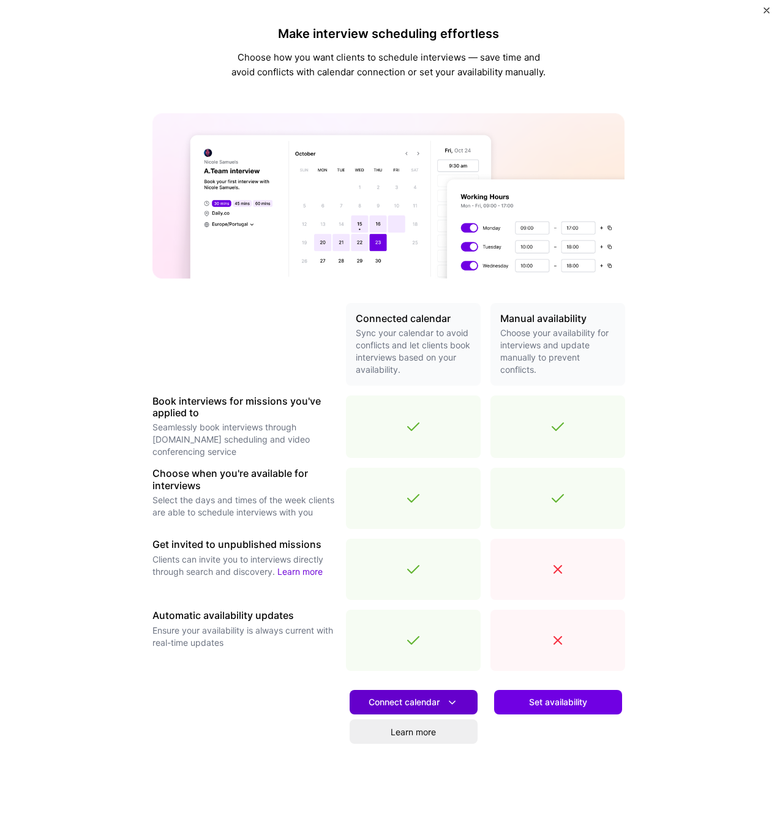
click at [459, 700] on button "Connect calendar" at bounding box center [414, 702] width 128 height 24
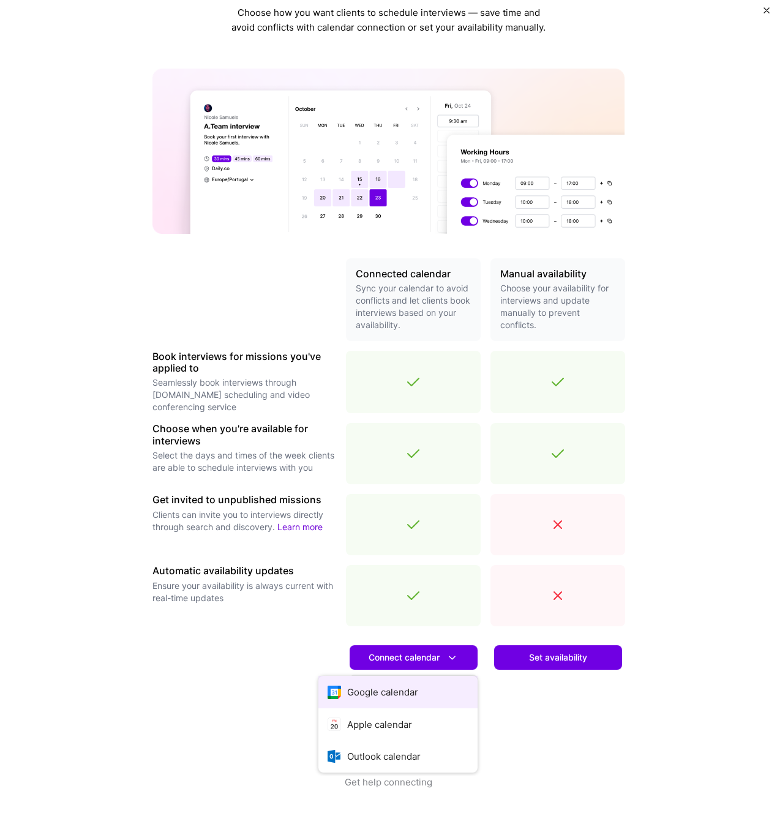
click at [396, 692] on button "Google calendar" at bounding box center [397, 692] width 159 height 32
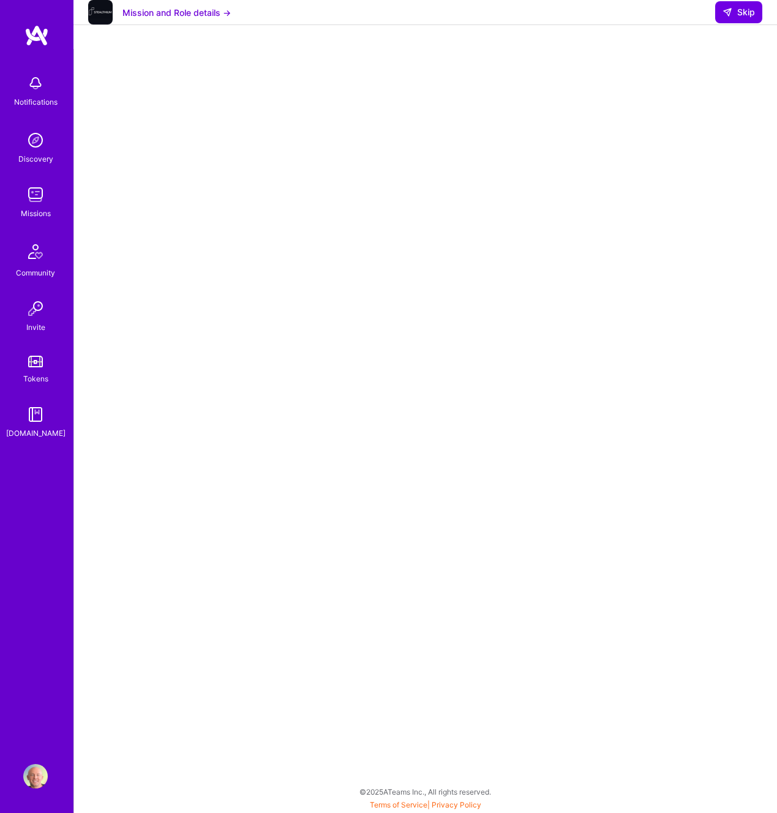
click at [710, 88] on div at bounding box center [426, 368] width 654 height 615
select select "CA"
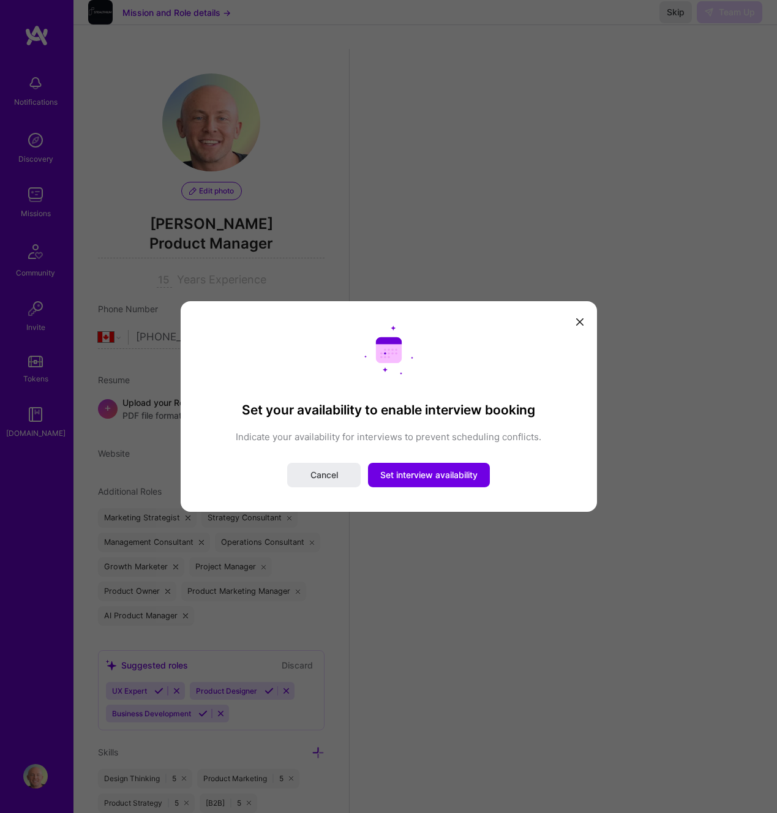
click at [292, 127] on div "Set your availability to enable interview booking Indicate your availability fo…" at bounding box center [388, 406] width 777 height 813
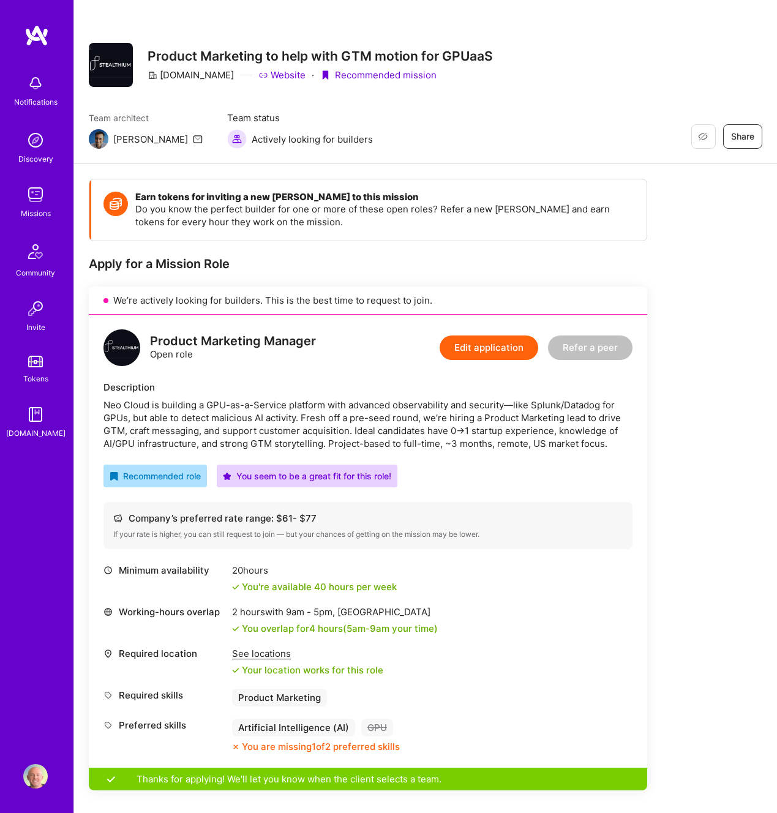
click at [681, 315] on div "Earn tokens for inviting a new [PERSON_NAME] to this mission Do you know the pe…" at bounding box center [425, 755] width 673 height 1152
